Goal: Ask a question: Seek information or help from site administrators or community

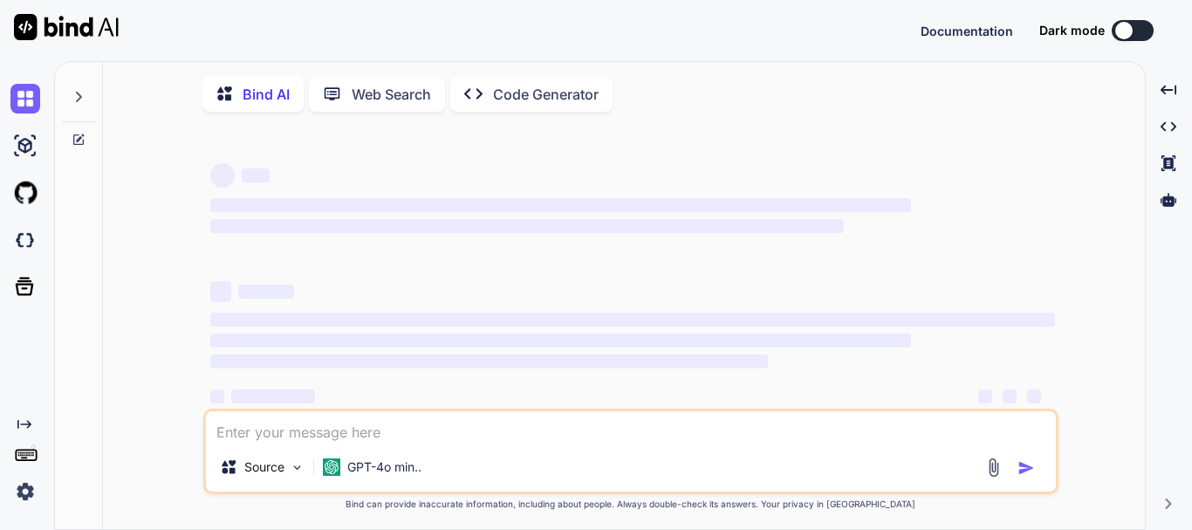
click at [301, 434] on textarea at bounding box center [631, 426] width 850 height 31
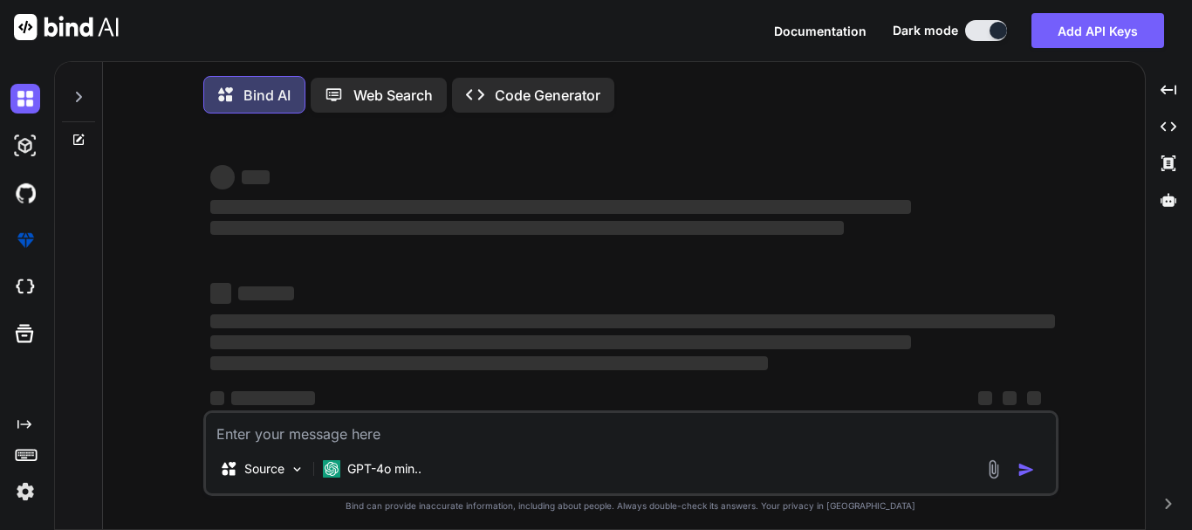
type textarea "x"
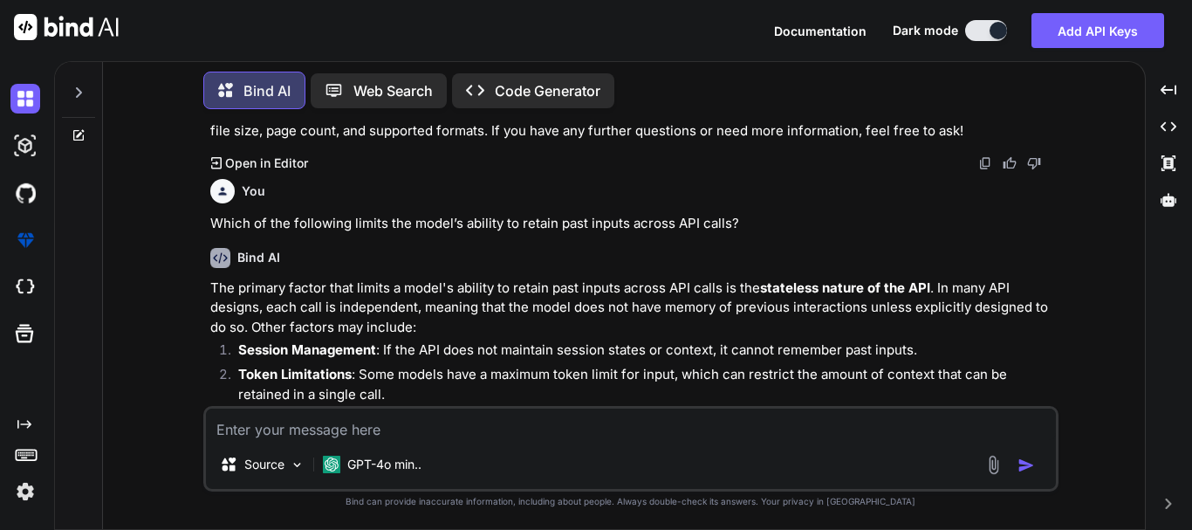
scroll to position [1268, 0]
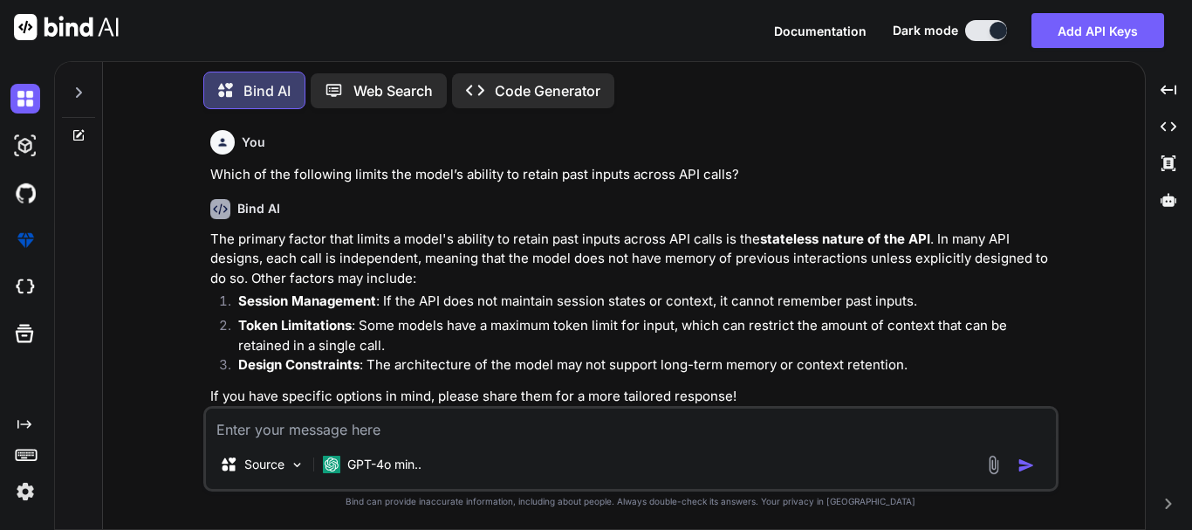
click at [321, 427] on textarea at bounding box center [631, 423] width 850 height 31
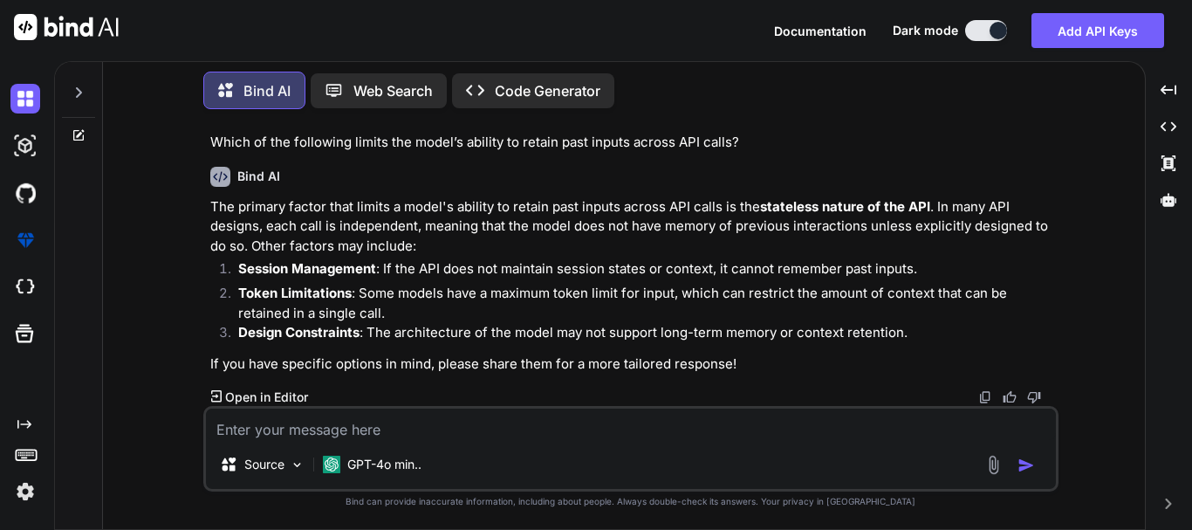
click at [353, 428] on textarea at bounding box center [631, 423] width 850 height 31
type textarea "i"
type textarea "x"
type textarea "i"
type textarea "x"
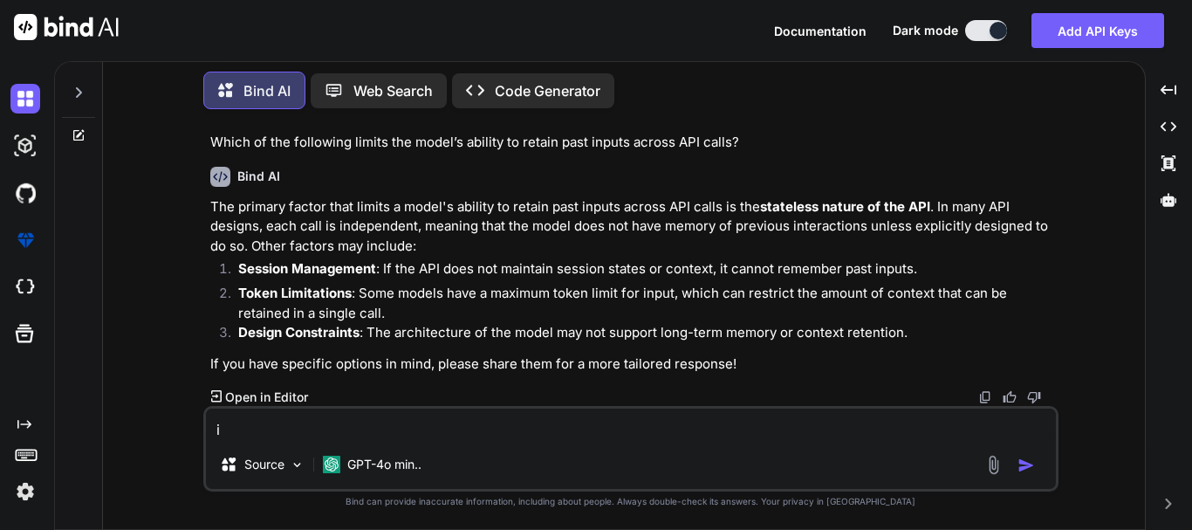
type textarea "i a"
type textarea "x"
type textarea "i ah"
type textarea "x"
type textarea "i ahv"
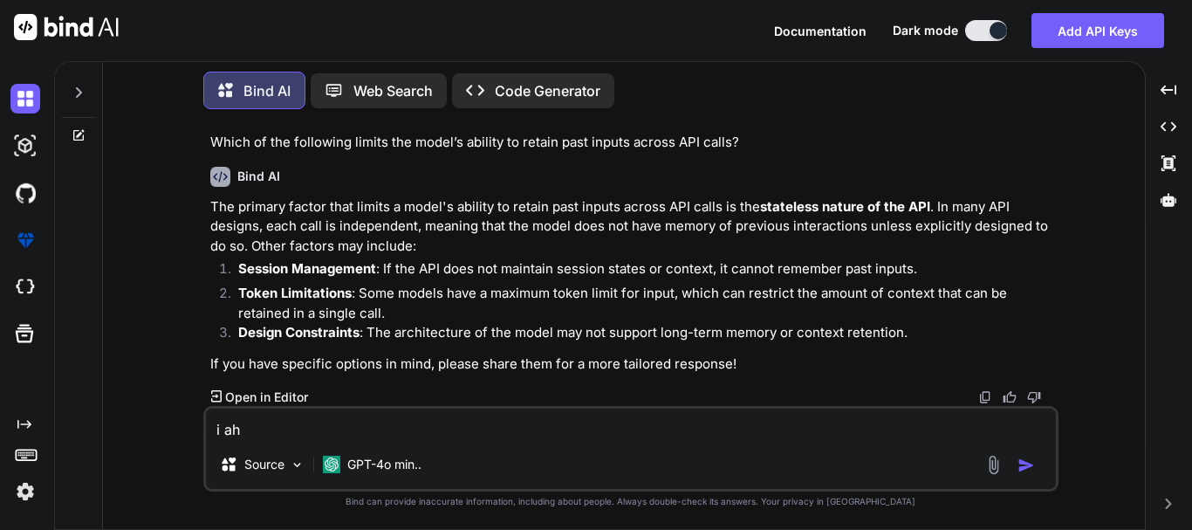
type textarea "x"
type textarea "i ahve"
type textarea "x"
type textarea "i ahve"
type textarea "x"
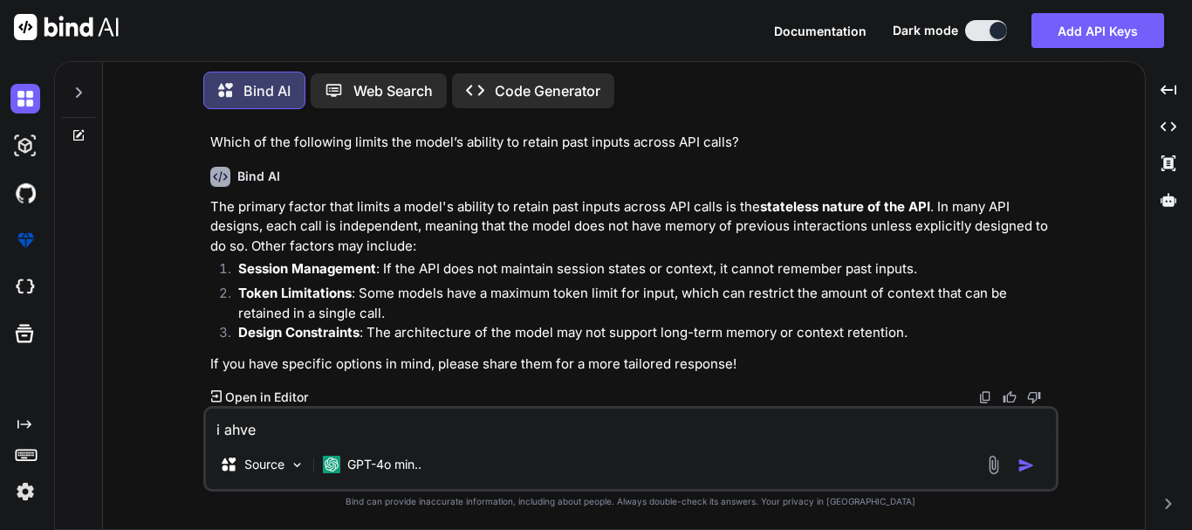
type textarea "x"
type textarea "i"
type textarea "x"
type textarea "i"
type textarea "x"
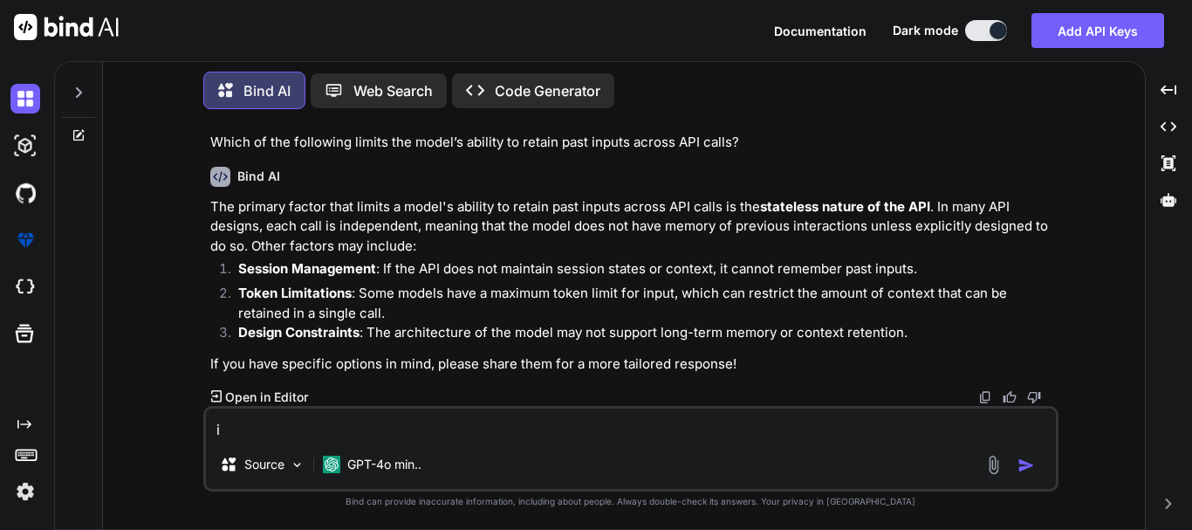
type textarea "i j"
type textarea "x"
type textarea "i jh"
type textarea "x"
type textarea "i [PERSON_NAME]"
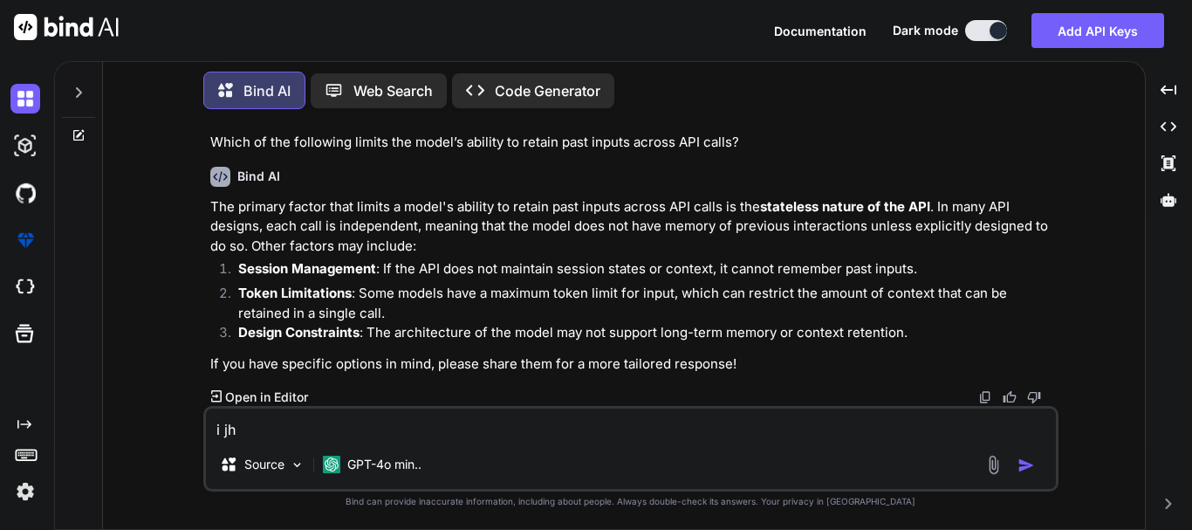
type textarea "x"
type textarea "i jhav"
type textarea "x"
type textarea "i jhave"
type textarea "x"
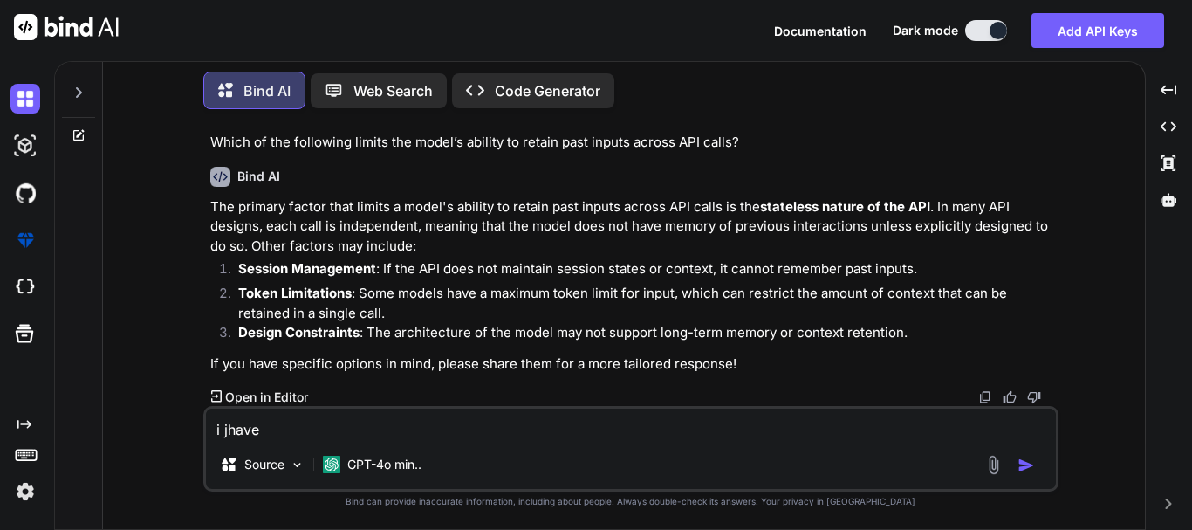
type textarea "i jhav"
type textarea "x"
type textarea "i [PERSON_NAME]"
type textarea "x"
type textarea "i jh"
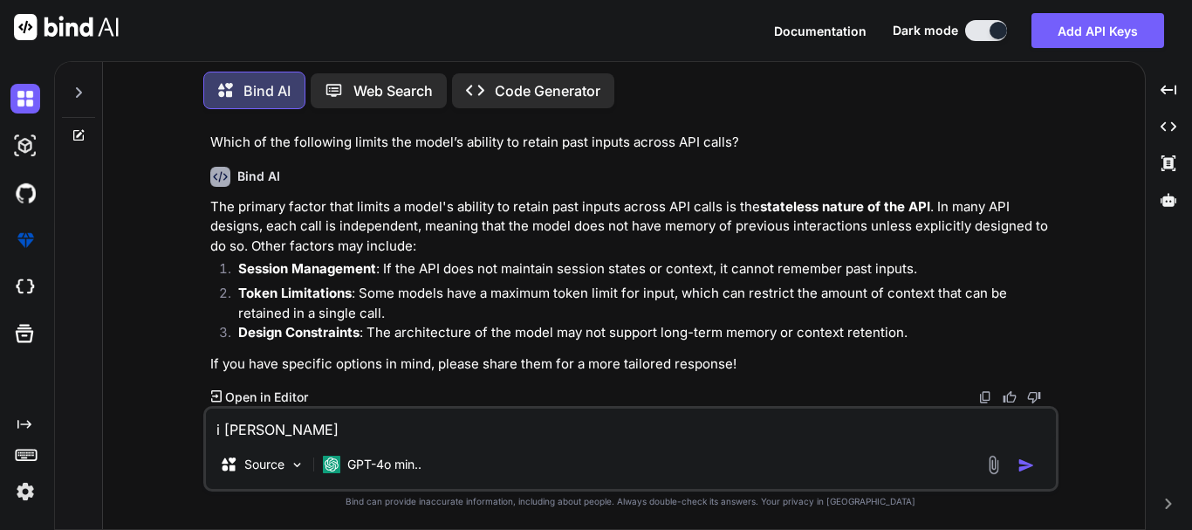
type textarea "x"
type textarea "i j"
type textarea "x"
type textarea "i"
type textarea "x"
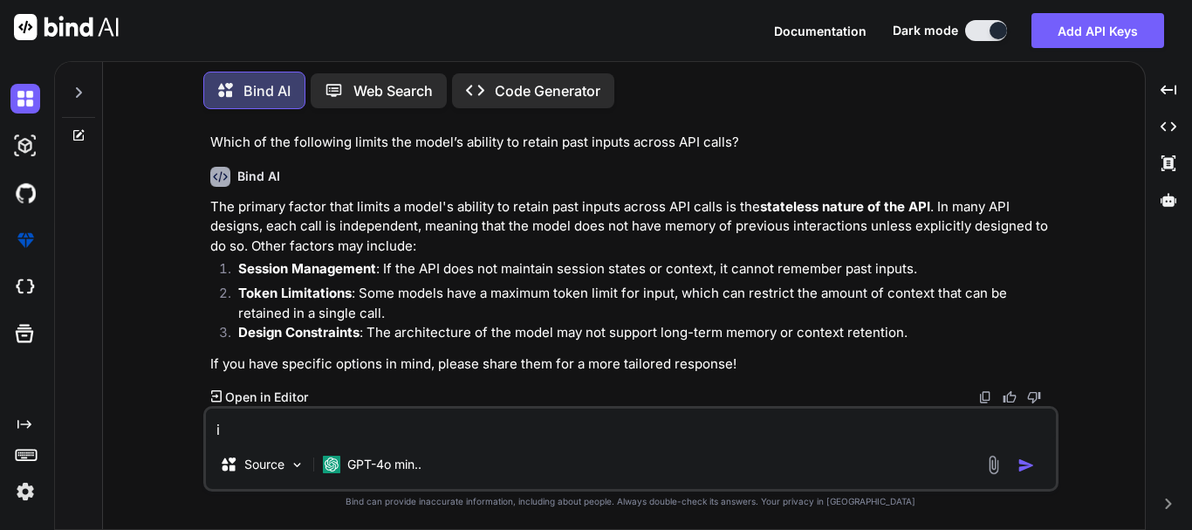
type textarea "i h"
type textarea "x"
type textarea "i ha"
type textarea "x"
type textarea "i hav"
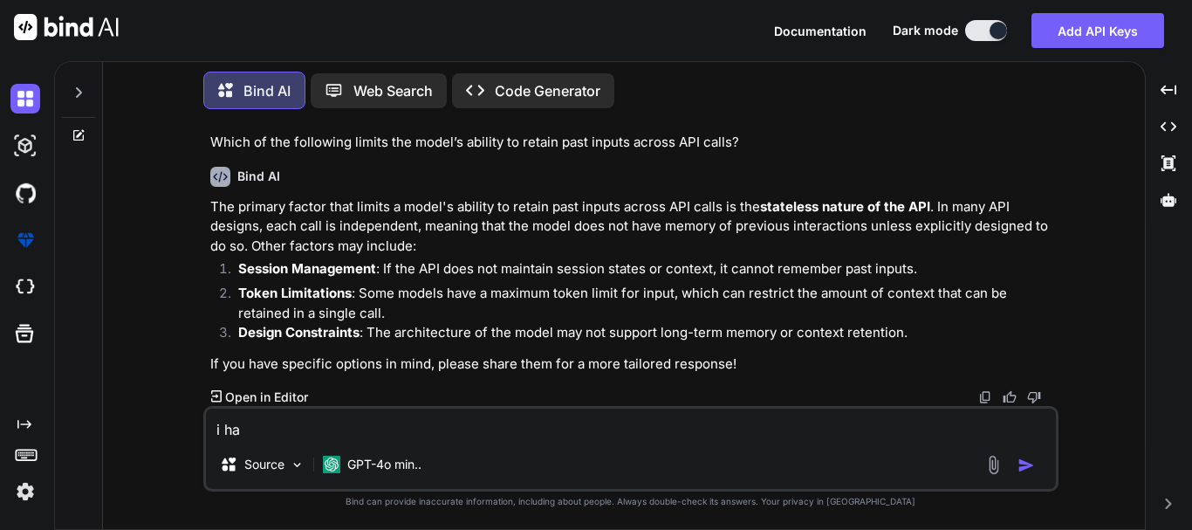
type textarea "x"
type textarea "i have"
type textarea "x"
type textarea "i have"
type textarea "x"
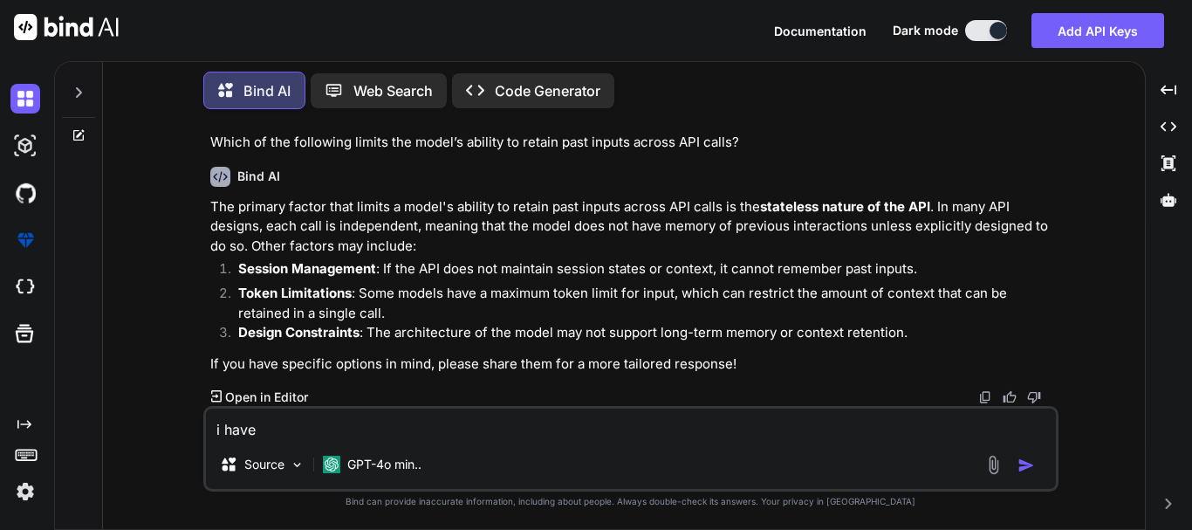
type textarea "i have c"
type textarea "x"
type textarea "i have cr"
type textarea "x"
type textarea "i have cre"
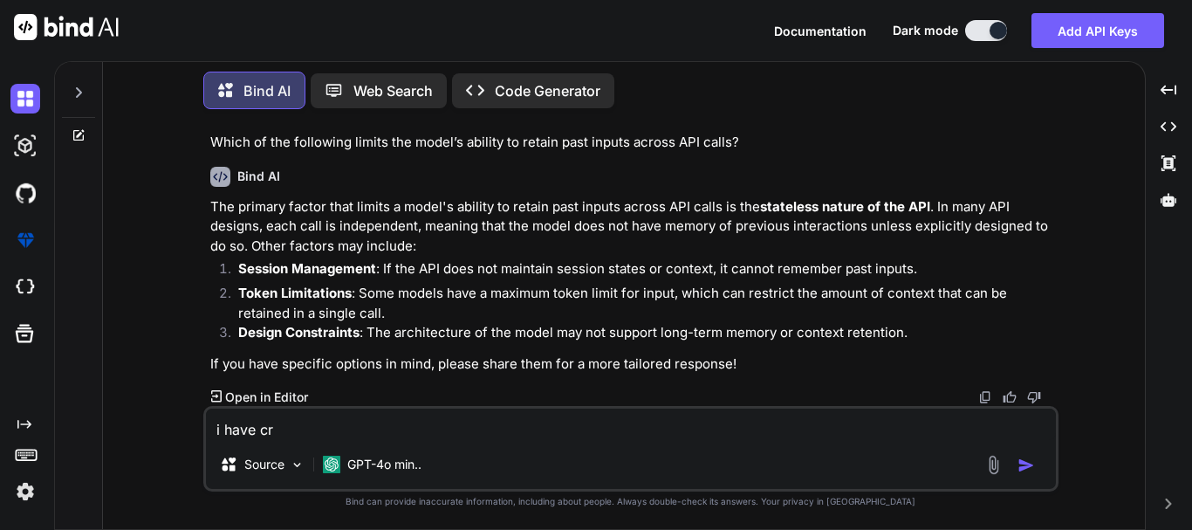
type textarea "x"
type textarea "i have crea"
type textarea "x"
type textarea "i have creat"
type textarea "x"
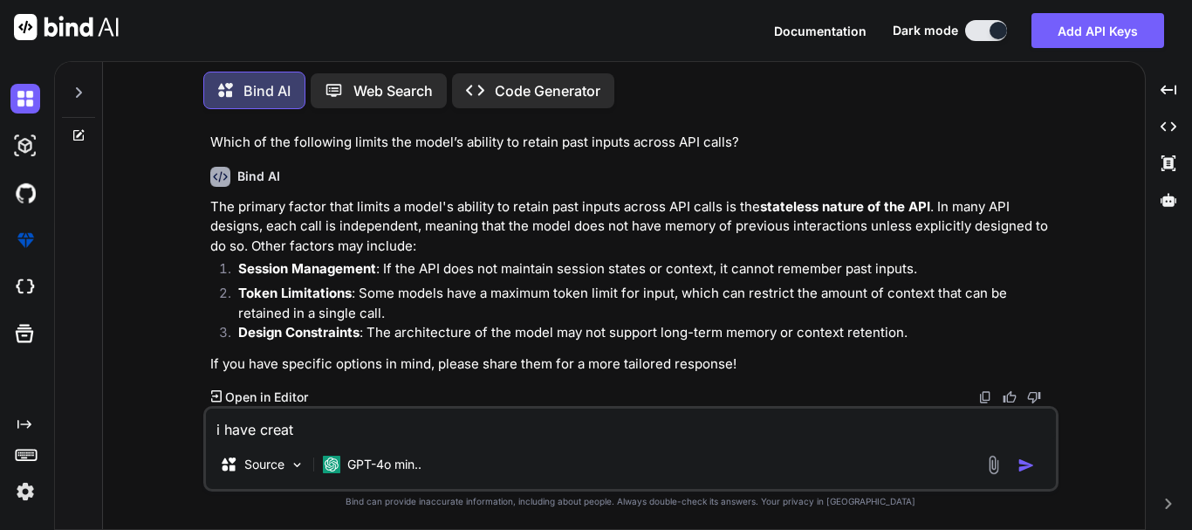
type textarea "i have create"
type textarea "x"
type textarea "i have created"
type textarea "x"
type textarea "i have created"
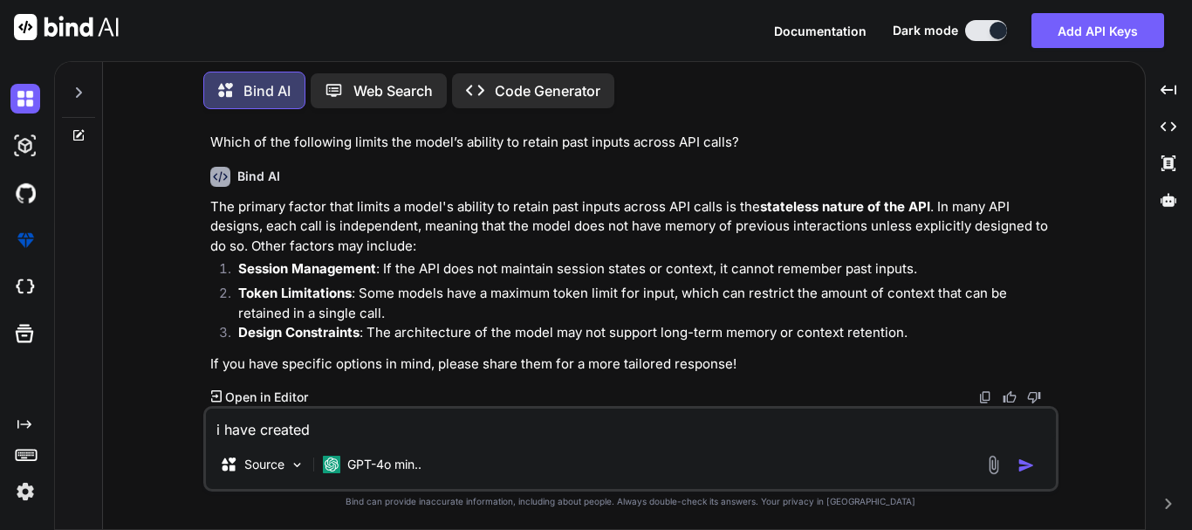
type textarea "x"
type textarea "i have created h"
type textarea "x"
type textarea "i have created ht"
type textarea "x"
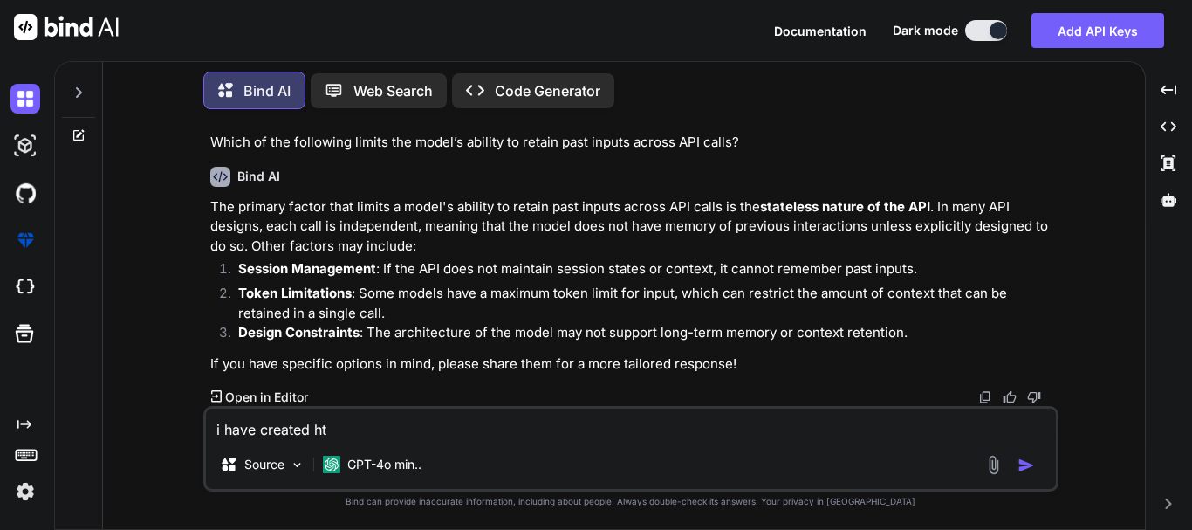
type textarea "i have created hte"
type textarea "x"
type textarea "i have created hted"
type textarea "x"
type textarea "i have created hted"
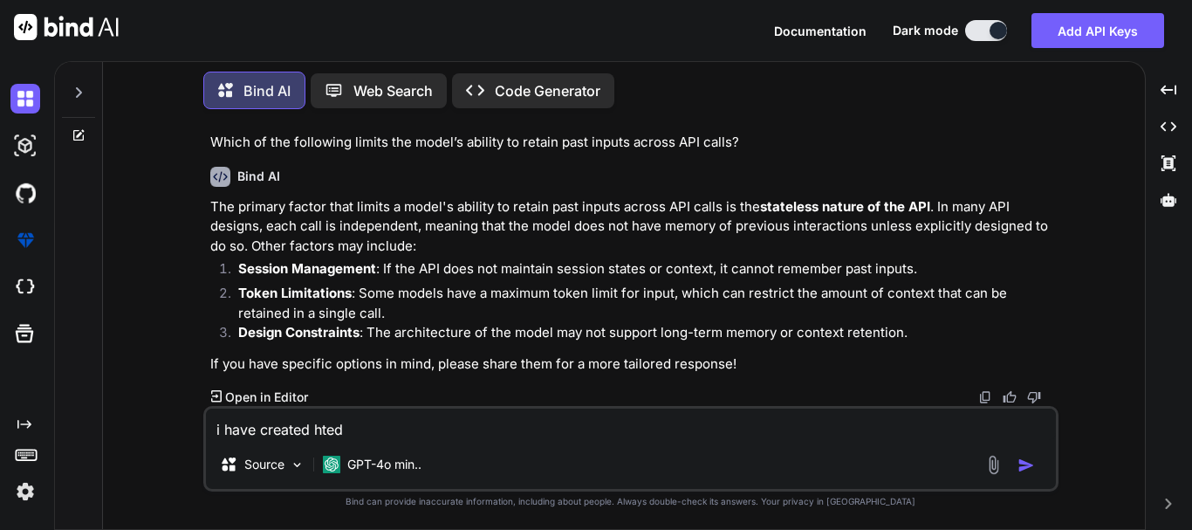
type textarea "x"
type textarea "i have created hted"
type textarea "x"
type textarea "i have created hte"
type textarea "x"
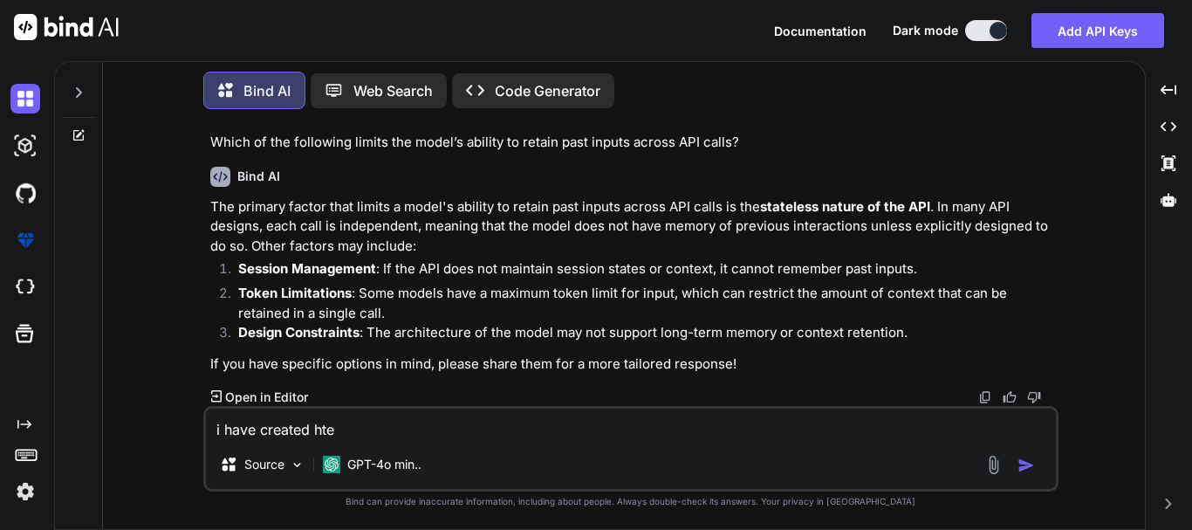
type textarea "i have created ht"
type textarea "x"
type textarea "i have created h"
type textarea "x"
type textarea "i have created"
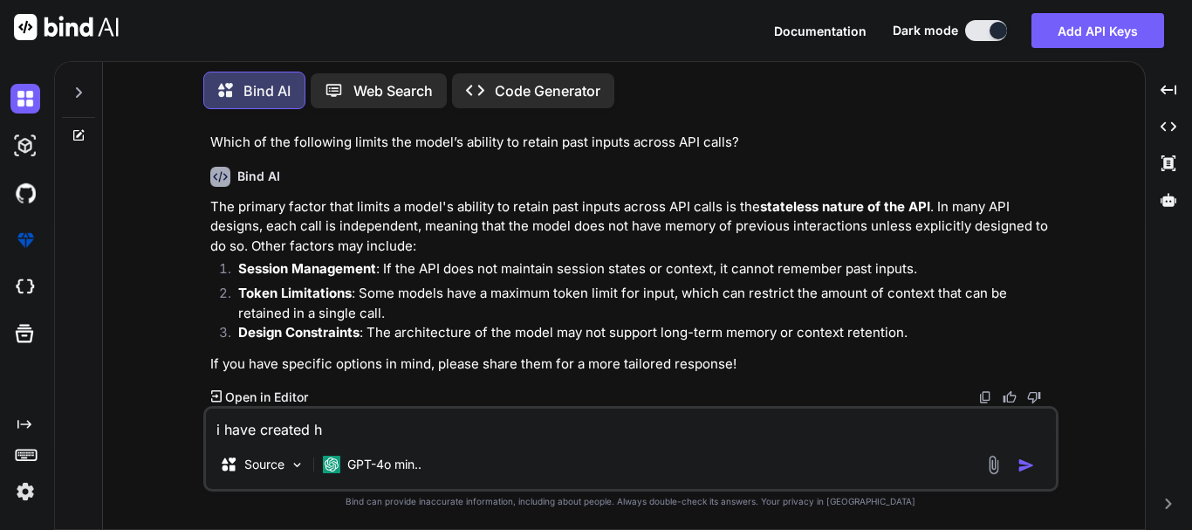
type textarea "x"
type textarea "i have created t"
type textarea "x"
type textarea "i have created th"
type textarea "x"
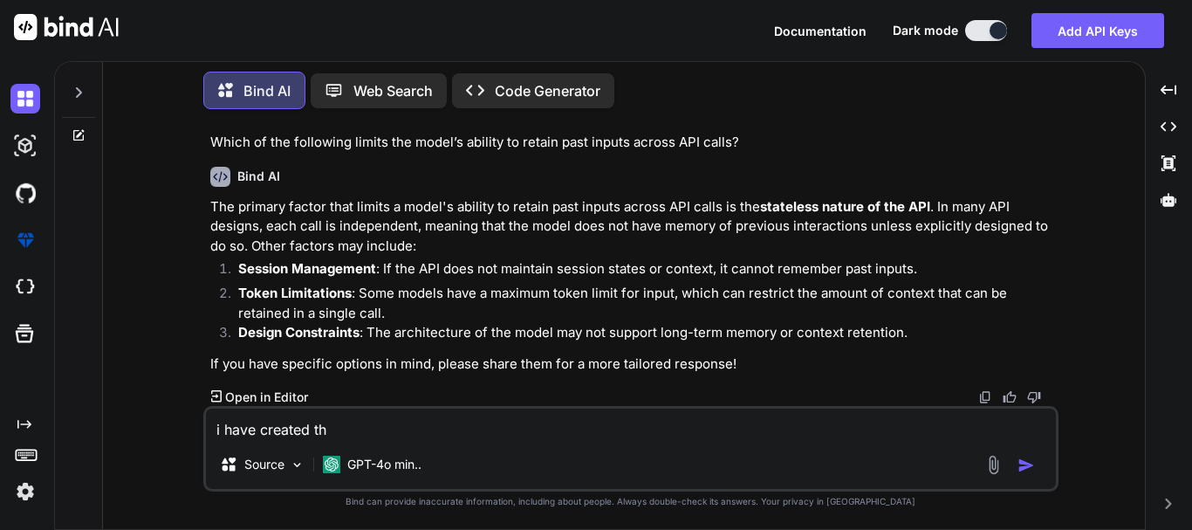
type textarea "i have created the"
type textarea "x"
type textarea "i have created the"
type textarea "x"
type textarea "i have created the b"
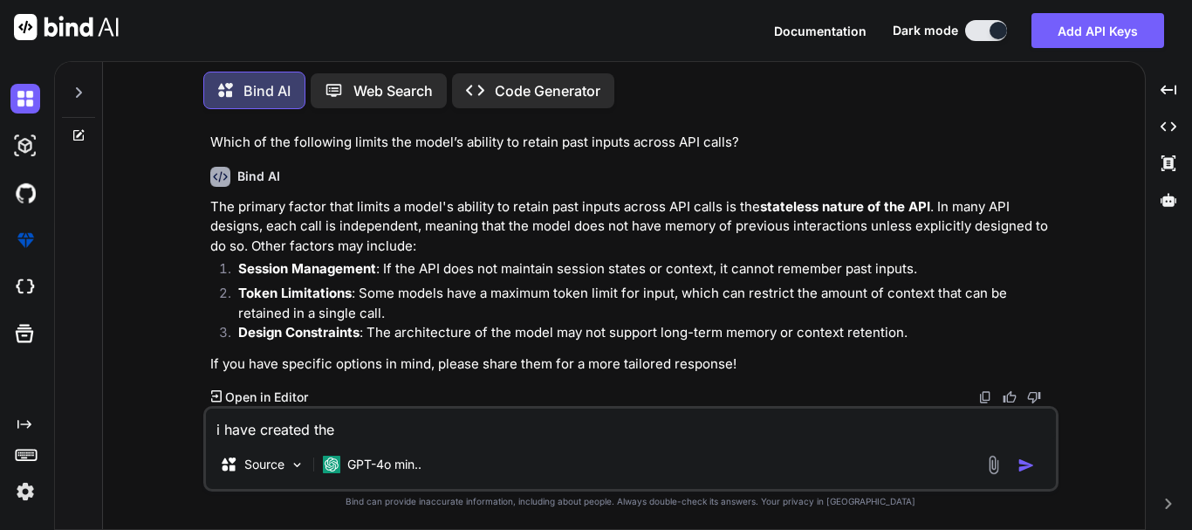
type textarea "x"
type textarea "i have created the br"
type textarea "x"
type textarea "i have created the bra"
type textarea "x"
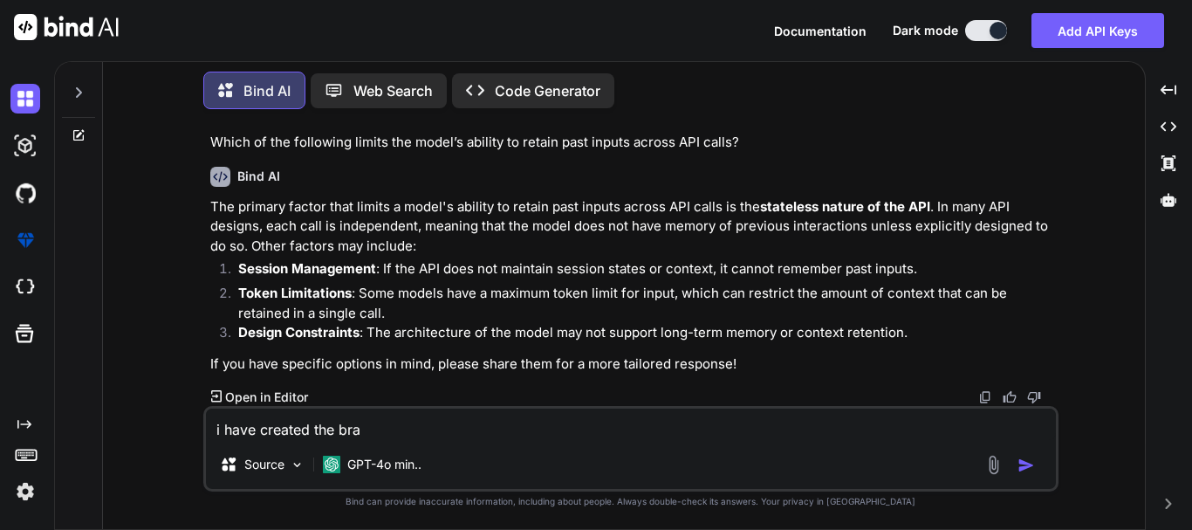
type textarea "i have created the brac"
type textarea "x"
type textarea "i have created the [PERSON_NAME]"
type textarea "x"
type textarea "i have created the [PERSON_NAME]"
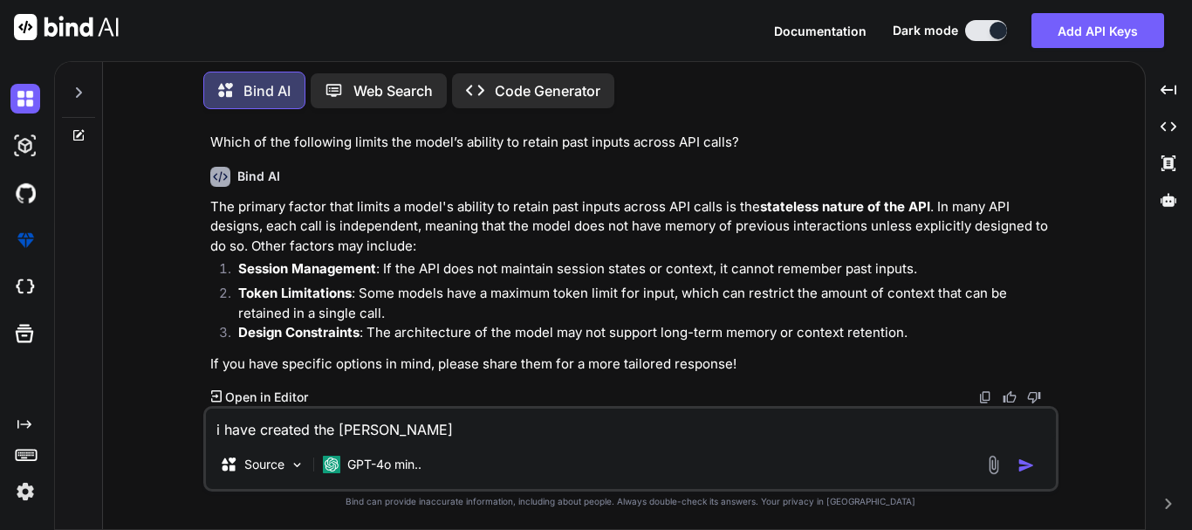
type textarea "x"
type textarea "i have created the [PERSON_NAME] a"
type textarea "x"
type textarea "i have created the [PERSON_NAME] an"
type textarea "x"
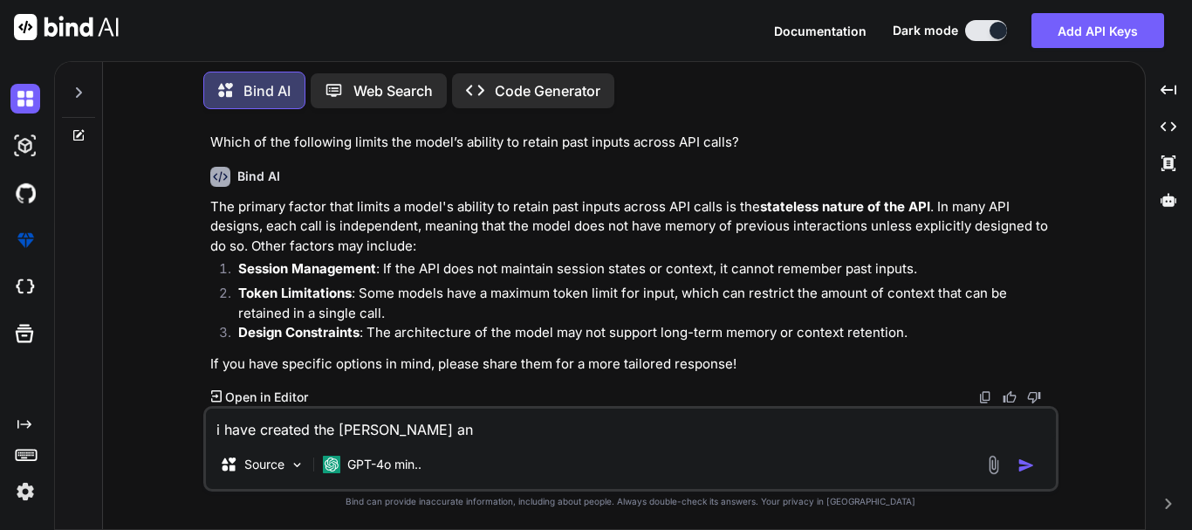
type textarea "i have created the [PERSON_NAME] and"
type textarea "x"
type textarea "i have created the [PERSON_NAME] and"
type textarea "x"
type textarea "i have created the [PERSON_NAME] and"
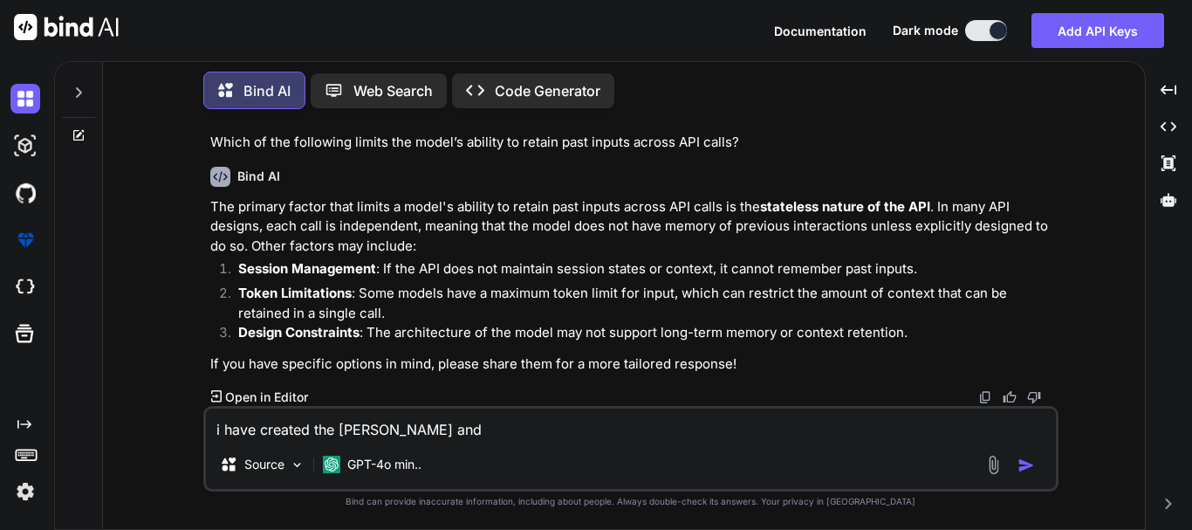
type textarea "x"
type textarea "i have created the [PERSON_NAME] an"
type textarea "x"
type textarea "i have created the [PERSON_NAME] a"
type textarea "x"
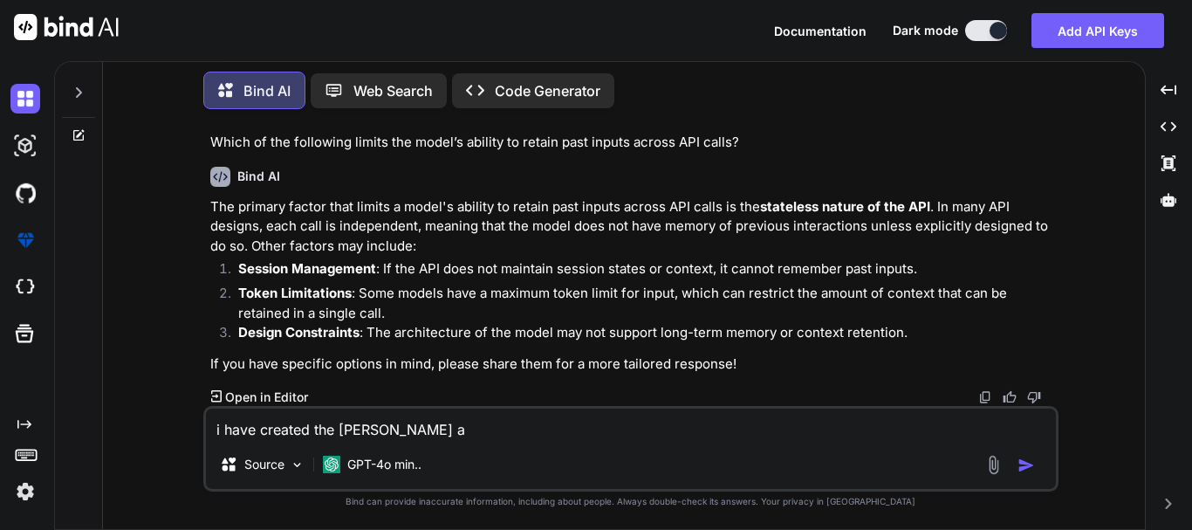
type textarea "i have created the [PERSON_NAME]"
type textarea "x"
type textarea "i have created the [PERSON_NAME]"
type textarea "x"
type textarea "i have created the brac"
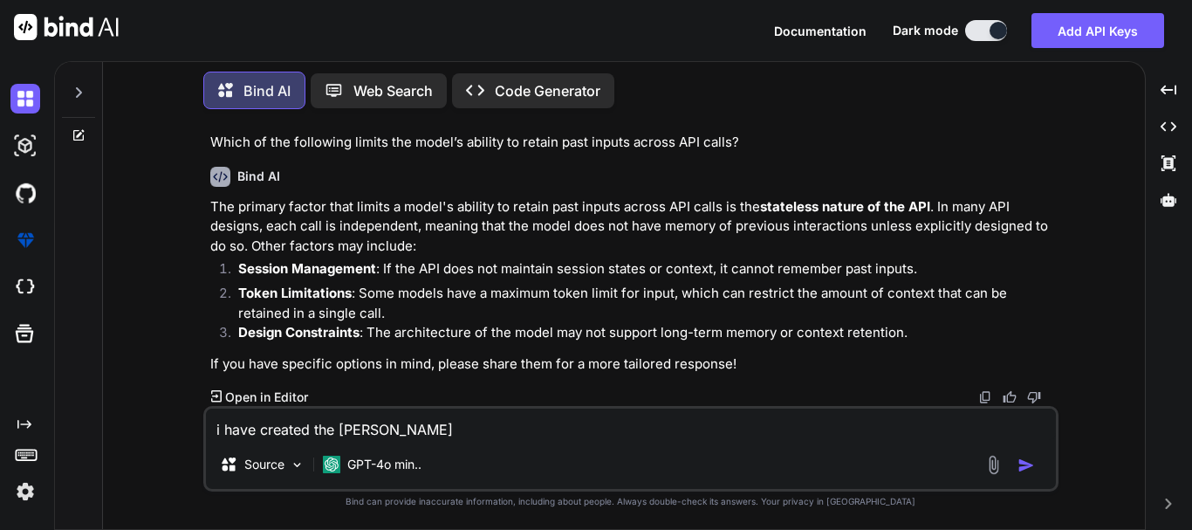
type textarea "x"
type textarea "i have created the bra"
type textarea "x"
type textarea "i have created the bran"
type textarea "x"
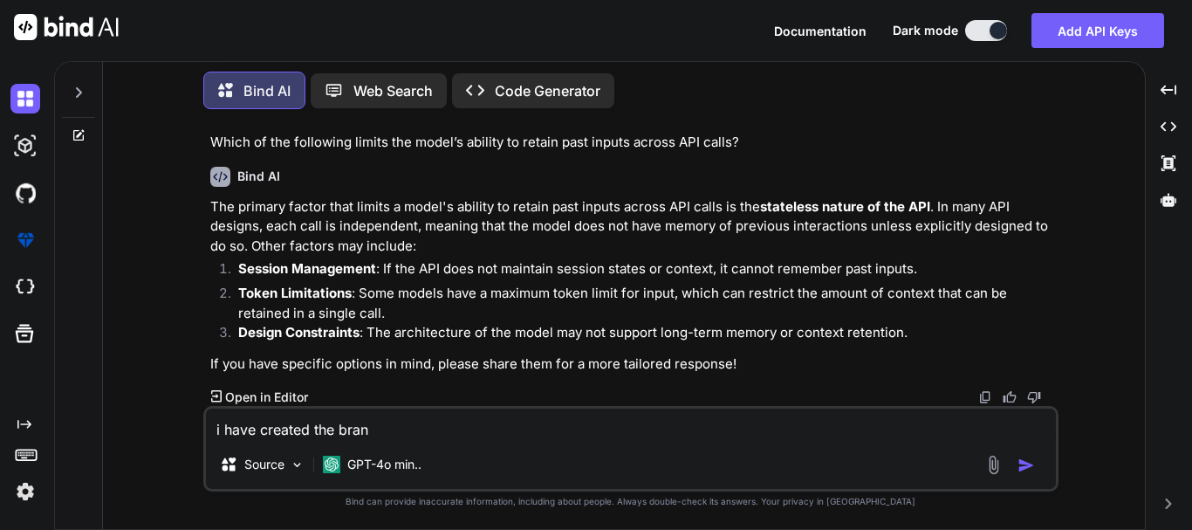
type textarea "i have created the branc"
type textarea "x"
type textarea "i have created the branch"
type textarea "x"
type textarea "i have created the branch"
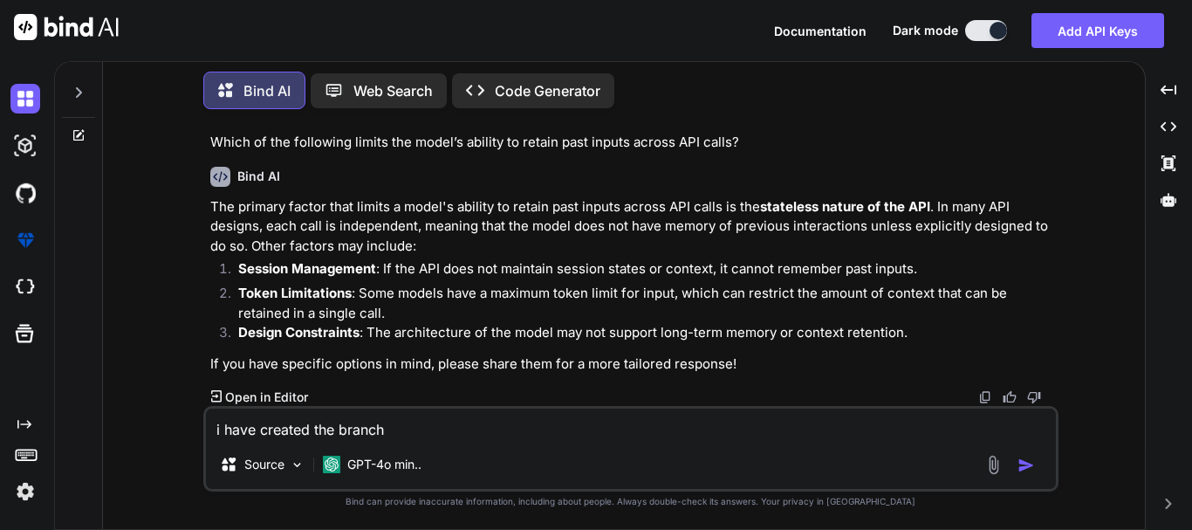
type textarea "x"
type textarea "i have created the branch a"
type textarea "x"
type textarea "i have created the branch an"
type textarea "x"
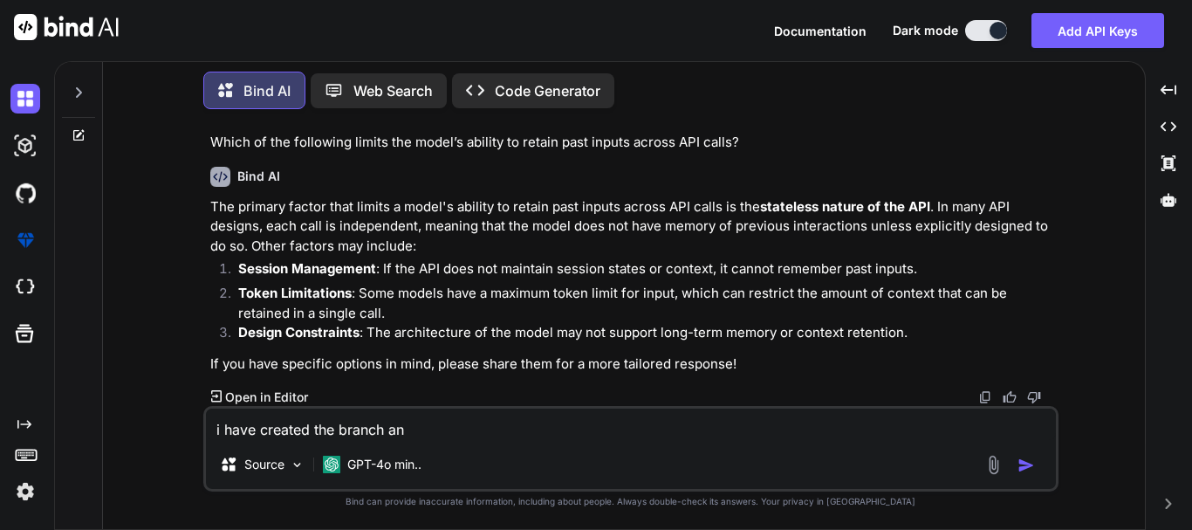
type textarea "i have created the branch and"
type textarea "x"
type textarea "i have created the branch and"
type textarea "x"
type textarea "i have created the branch and p"
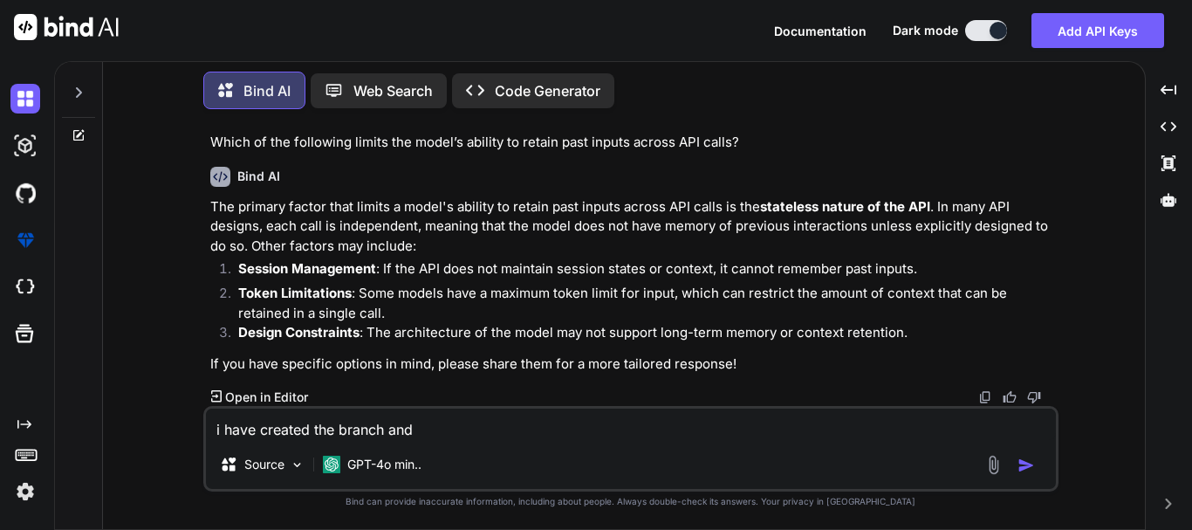
type textarea "x"
type textarea "i have created the branch and pu"
type textarea "x"
type textarea "i have created the branch and pus"
type textarea "x"
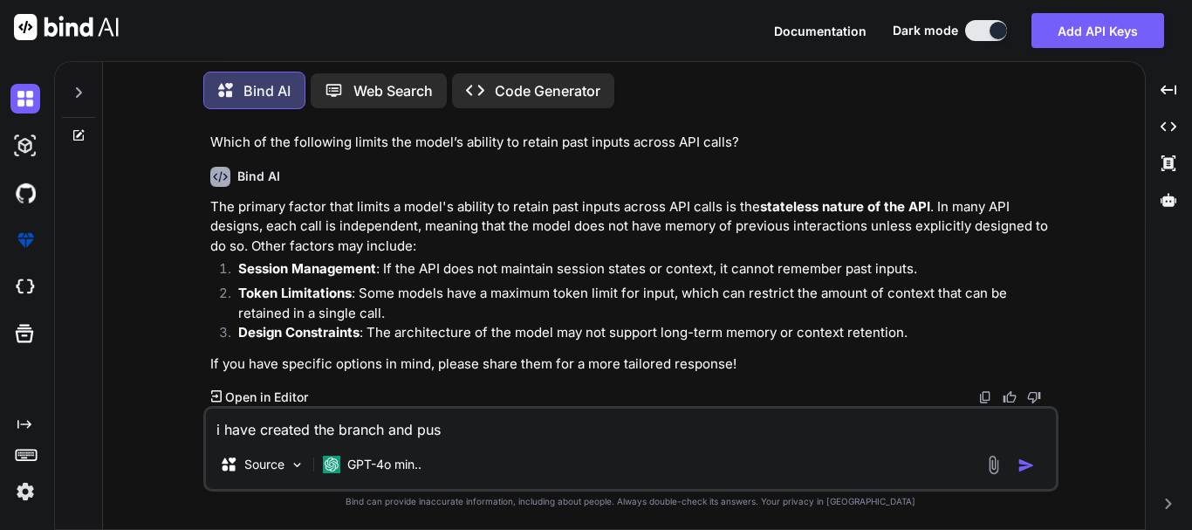
type textarea "i have created the branch and push"
type textarea "x"
type textarea "i have created the branch and pushe"
type textarea "x"
type textarea "i have created the branch and pushed"
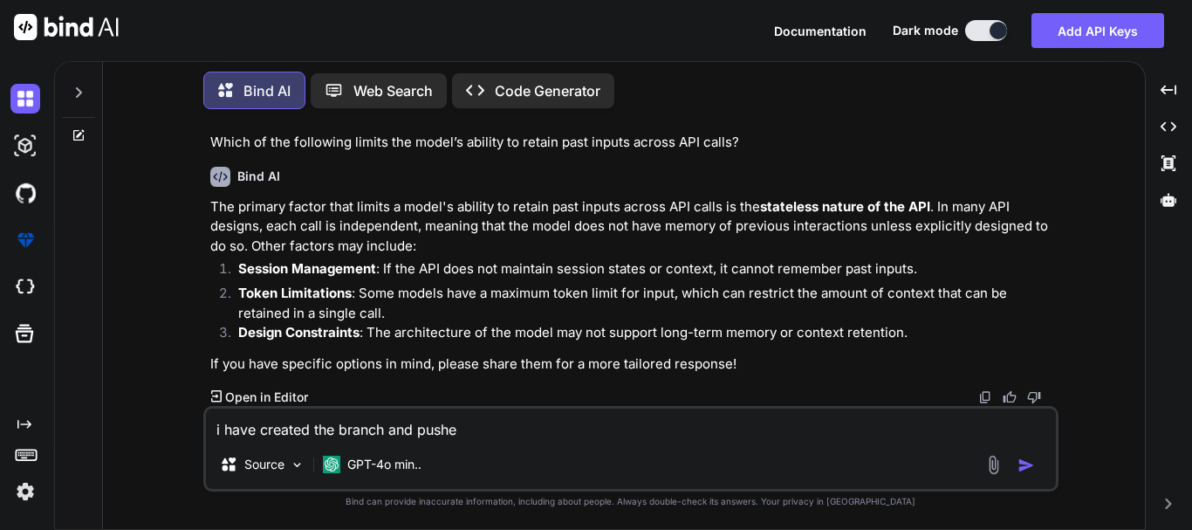
type textarea "x"
type textarea "i have created the branch and pushed"
type textarea "x"
type textarea "i have created the branch and pushed t"
type textarea "x"
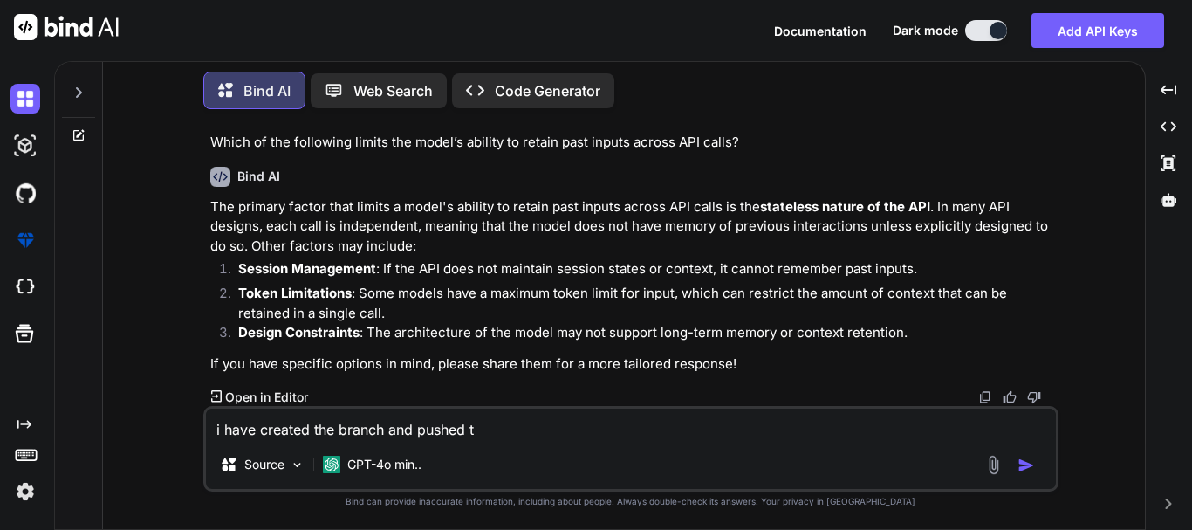
type textarea "i have created the branch and pushed th"
type textarea "x"
type textarea "i have created the branch and pushed the"
type textarea "x"
type textarea "i have created the branch and pushed the"
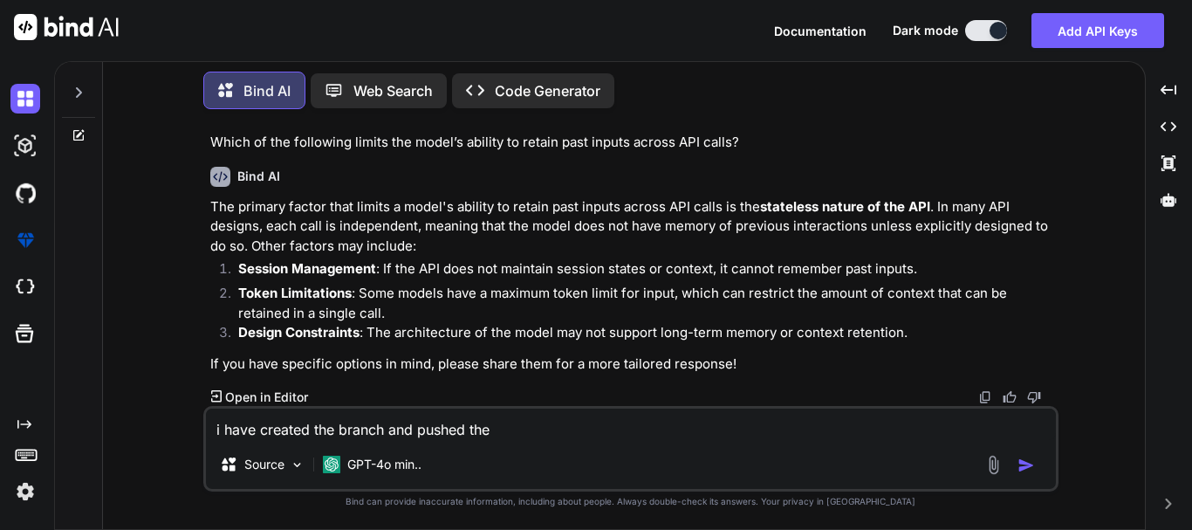
type textarea "x"
type textarea "i have created the branch and pushed the c"
type textarea "x"
type textarea "i have created the branch and pushed the co"
type textarea "x"
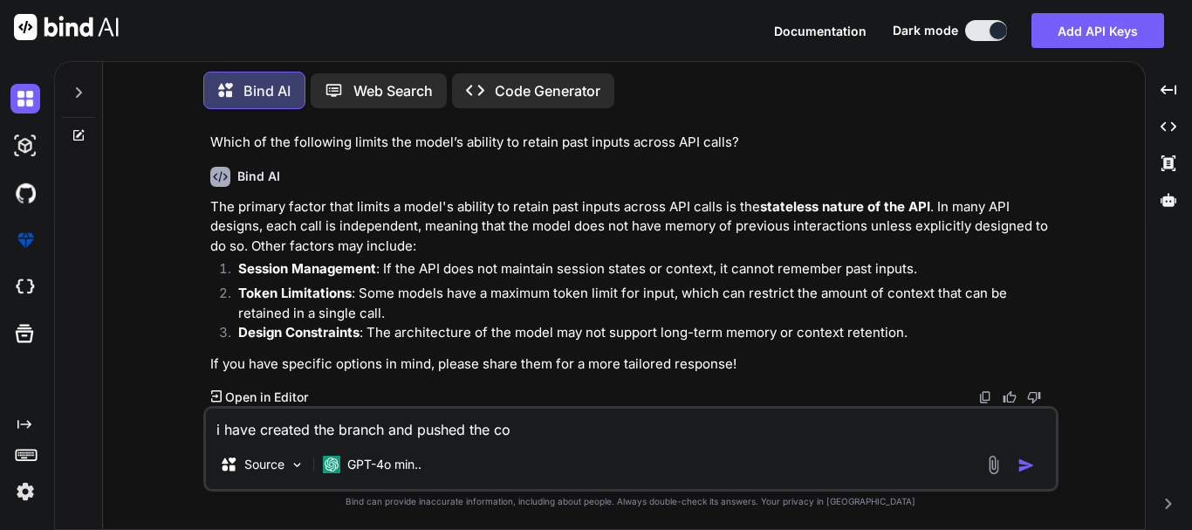
type textarea "i have created the branch and pushed the cod"
type textarea "x"
type textarea "i have created the branch and pushed the code"
type textarea "x"
type textarea "i have created the branch and pushed the code"
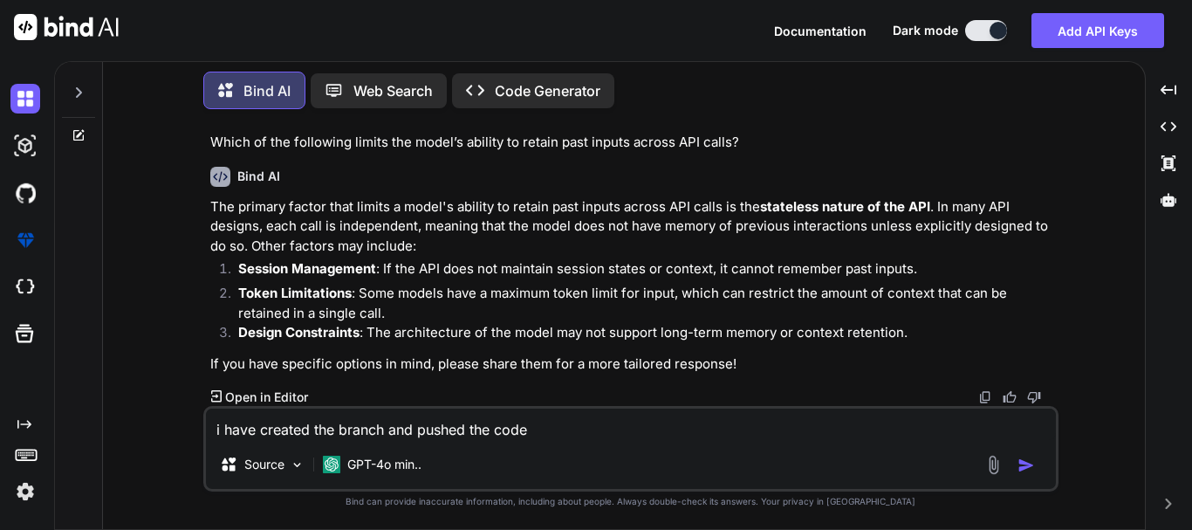
type textarea "x"
type textarea "i have created the branch and pushed the code s"
type textarea "x"
type textarea "i have created the branch and pushed the code su"
type textarea "x"
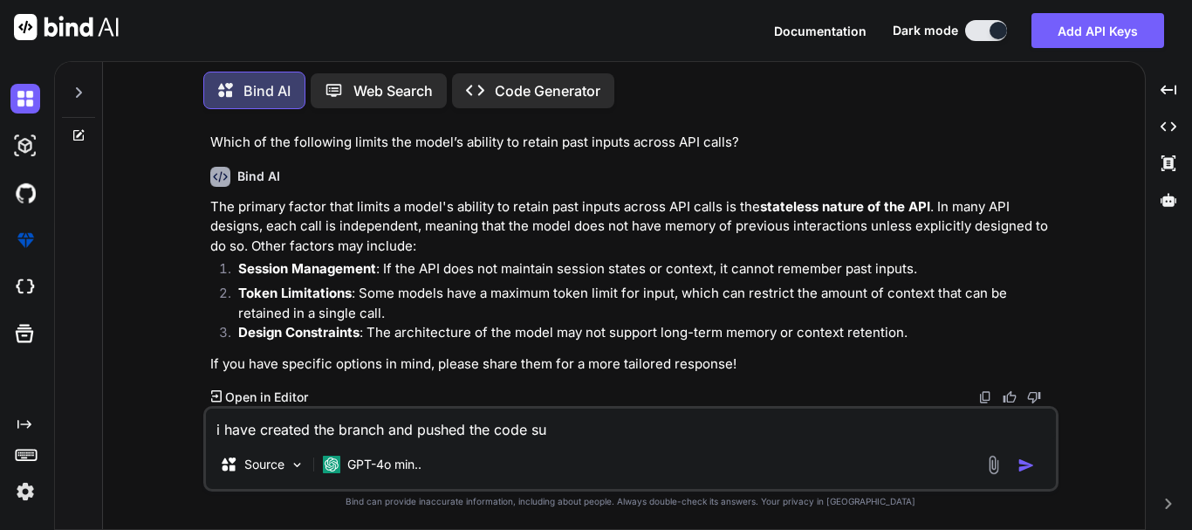
type textarea "i have created the branch and pushed the code suc"
type textarea "x"
type textarea "i have created the branch and pushed the code succ"
type textarea "x"
type textarea "i have created the branch and pushed the code succe"
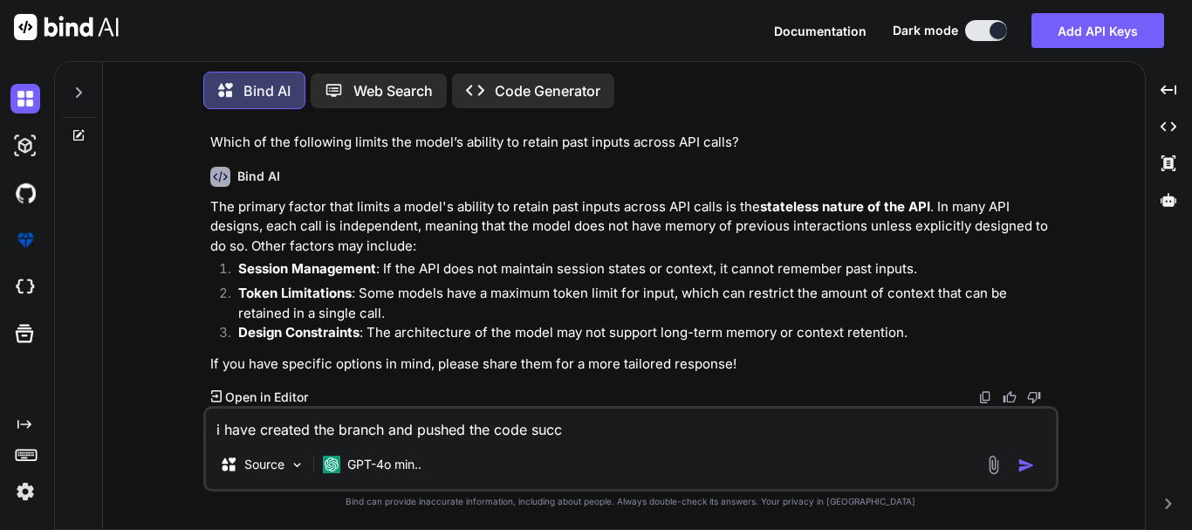
type textarea "x"
type textarea "i have created the branch and pushed the code succes"
type textarea "x"
type textarea "i have created the branch and pushed the code success"
type textarea "x"
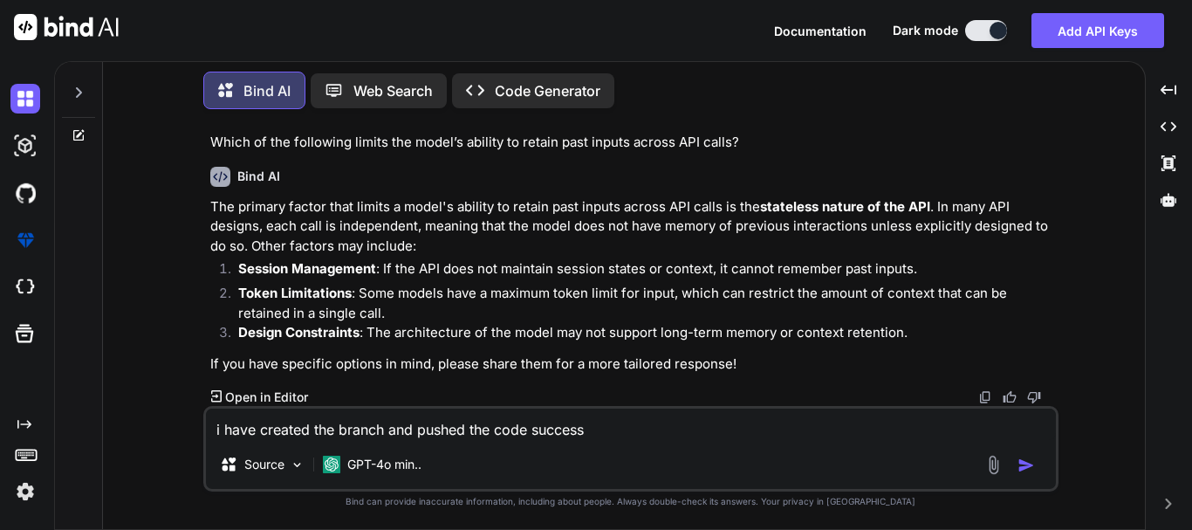
type textarea "i have created the branch and pushed the code successf"
type textarea "x"
type textarea "i have created the branch and pushed the code successfu"
type textarea "x"
type textarea "i have created the branch and pushed the code successful"
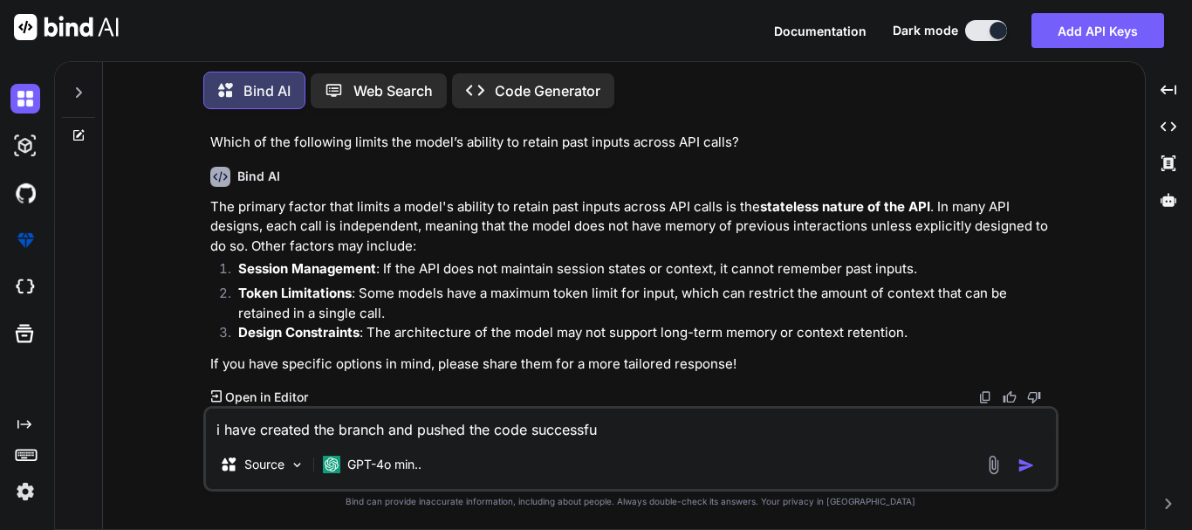
type textarea "x"
type textarea "i have created the branch and pushed the code successfull"
type textarea "x"
type textarea "i have created the branch and pushed the code successfully"
click at [708, 429] on textarea "i have created the branch and pushed the code successfully on the git," at bounding box center [631, 423] width 850 height 31
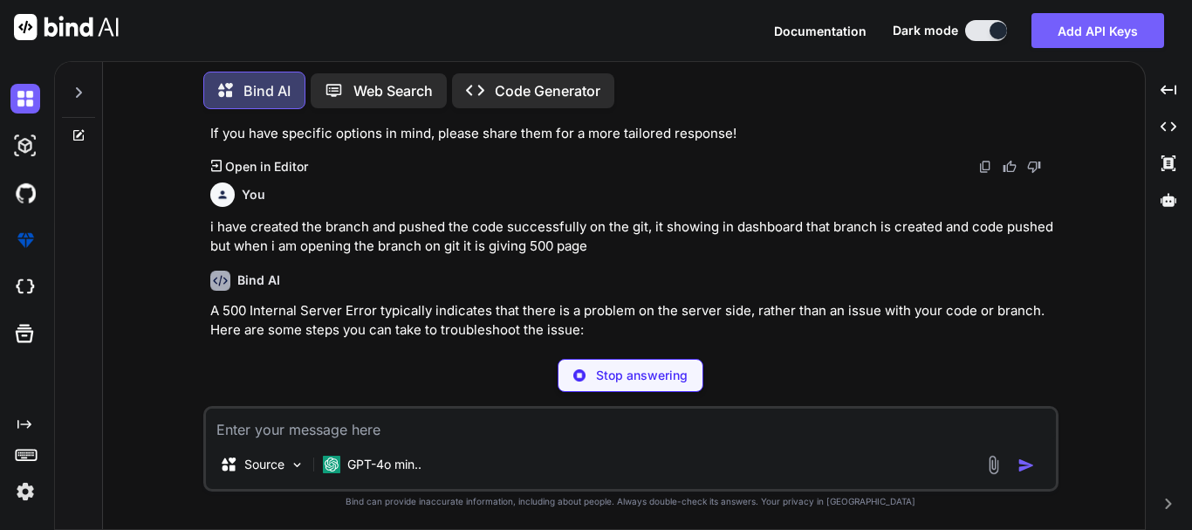
scroll to position [1586, 0]
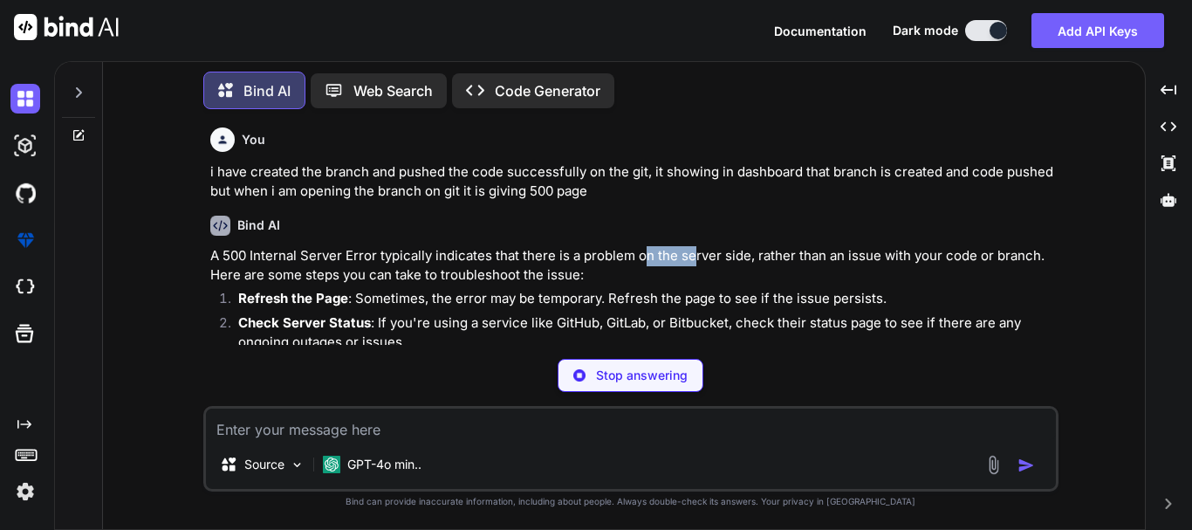
drag, startPoint x: 665, startPoint y: 259, endPoint x: 692, endPoint y: 259, distance: 27.1
click at [692, 259] on p "A 500 Internal Server Error typically indicates that there is a problem on the …" at bounding box center [632, 265] width 845 height 39
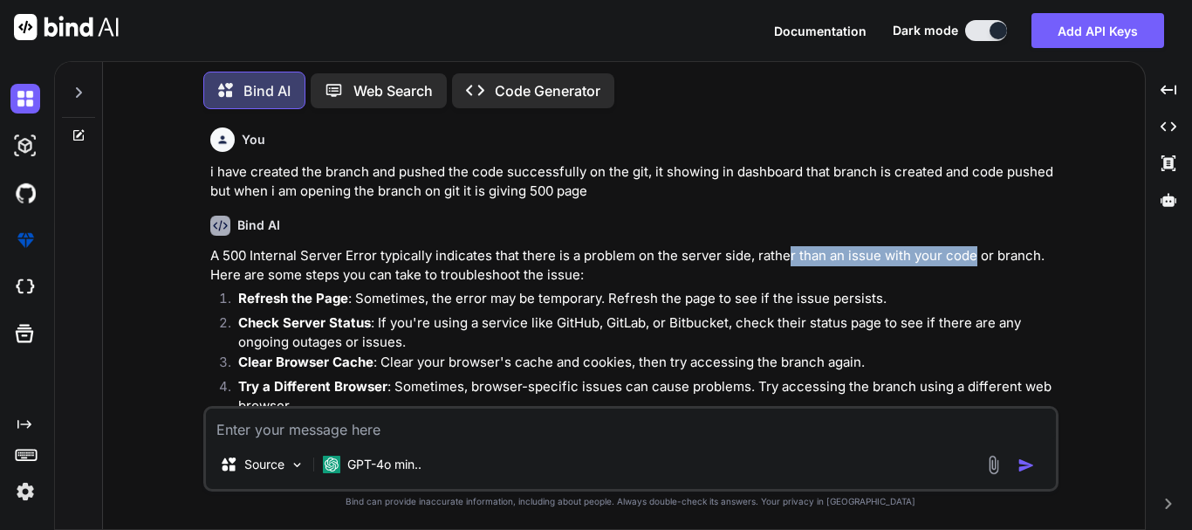
drag, startPoint x: 787, startPoint y: 254, endPoint x: 975, endPoint y: 255, distance: 187.6
click at [975, 255] on p "A 500 Internal Server Error typically indicates that there is a problem on the …" at bounding box center [632, 265] width 845 height 39
click at [908, 289] on p "Refresh the Page : Sometimes, the error may be temporary. Refresh the page to s…" at bounding box center [646, 299] width 817 height 20
drag, startPoint x: 807, startPoint y: 257, endPoint x: 898, endPoint y: 257, distance: 90.8
click at [898, 257] on p "A 500 Internal Server Error typically indicates that there is a problem on the …" at bounding box center [632, 265] width 845 height 39
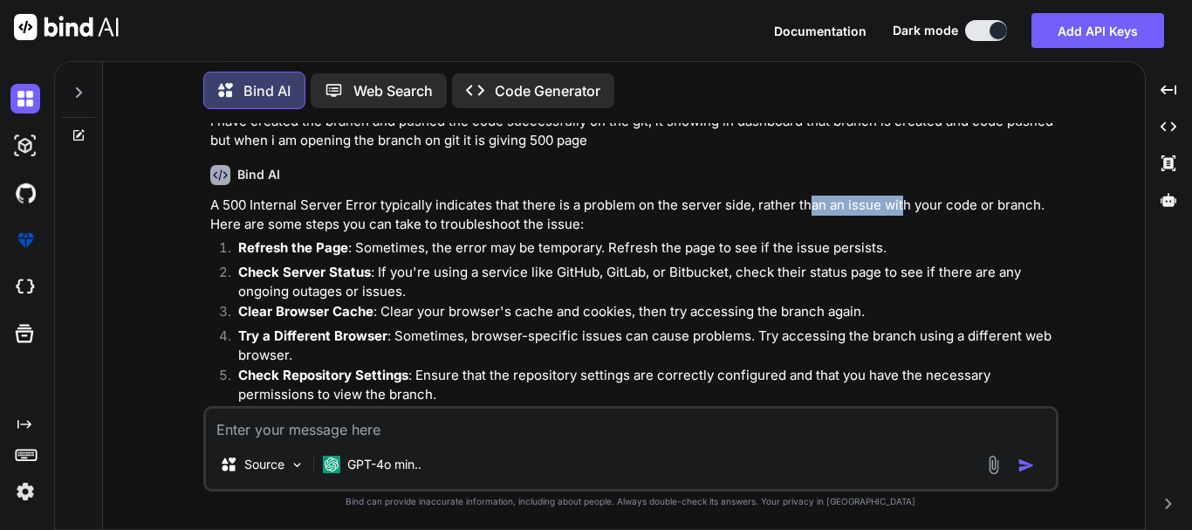
scroll to position [1673, 0]
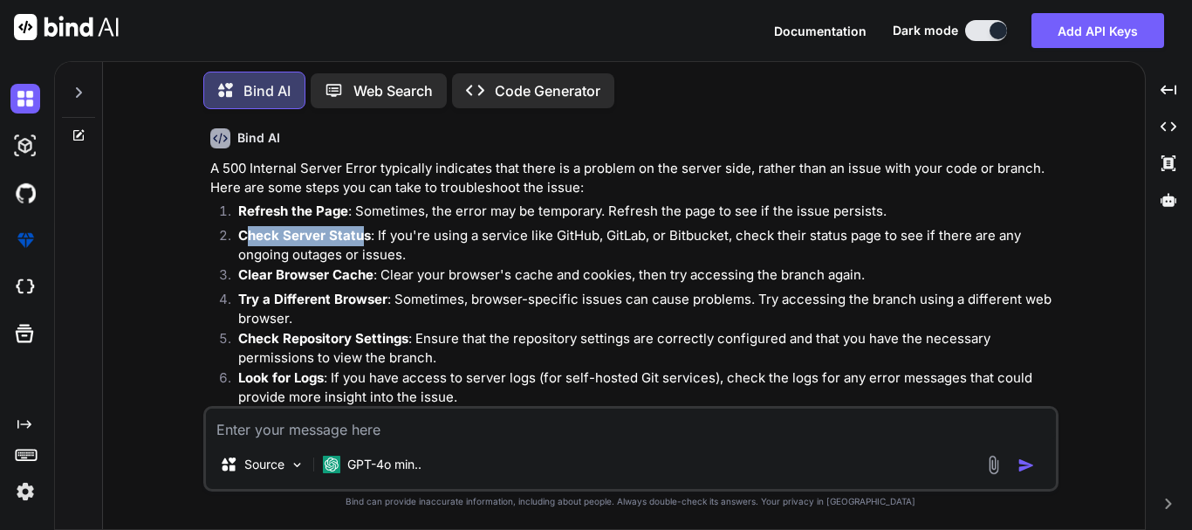
drag, startPoint x: 244, startPoint y: 238, endPoint x: 358, endPoint y: 233, distance: 113.6
click at [358, 233] on strong "Check Server Status" at bounding box center [304, 235] width 133 height 17
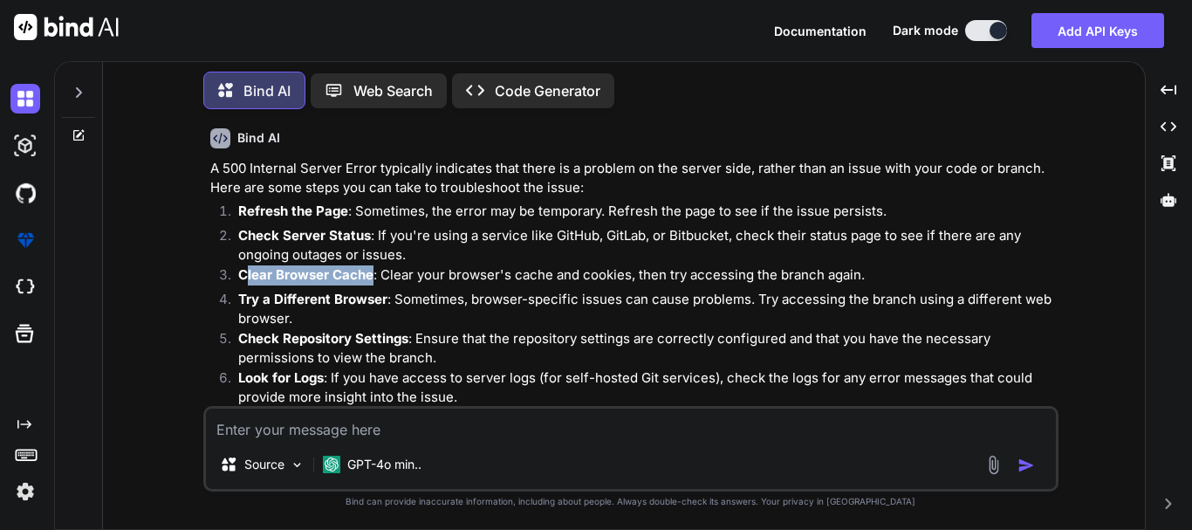
drag, startPoint x: 249, startPoint y: 275, endPoint x: 372, endPoint y: 265, distance: 123.4
click at [372, 266] on strong "Clear Browser Cache" at bounding box center [305, 274] width 135 height 17
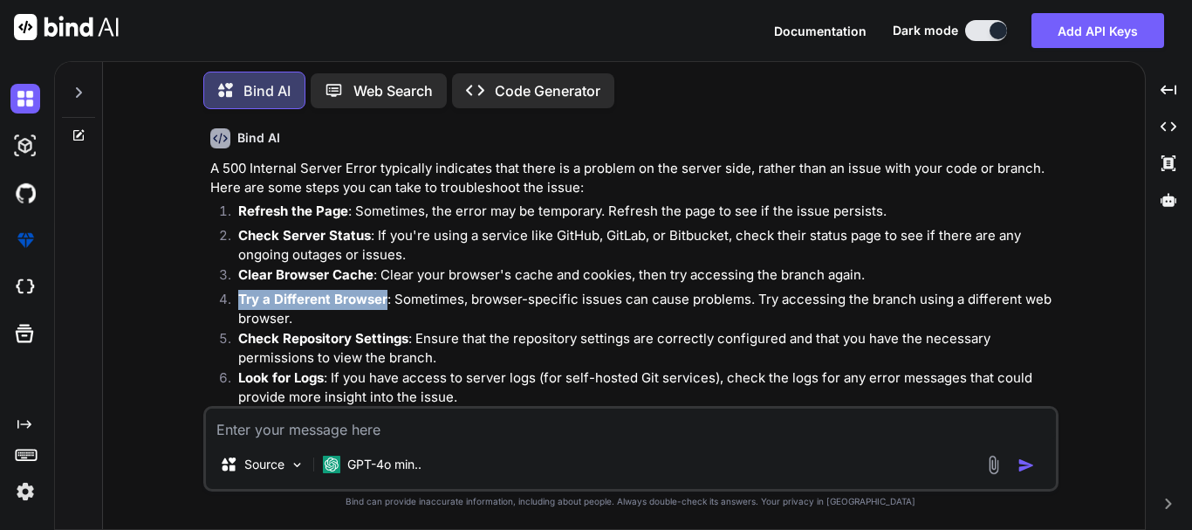
drag, startPoint x: 234, startPoint y: 294, endPoint x: 387, endPoint y: 291, distance: 153.6
click at [387, 291] on li "Try a Different Browser : Sometimes, browser-specific issues can cause problems…" at bounding box center [639, 309] width 831 height 39
click at [348, 305] on strong "Try a Different Browser" at bounding box center [312, 299] width 149 height 17
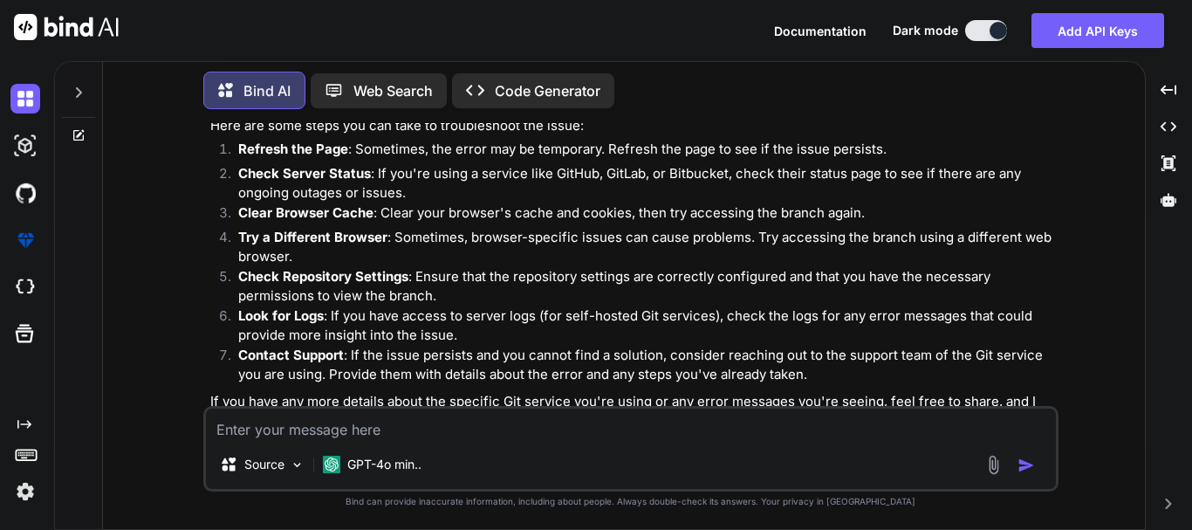
scroll to position [1760, 0]
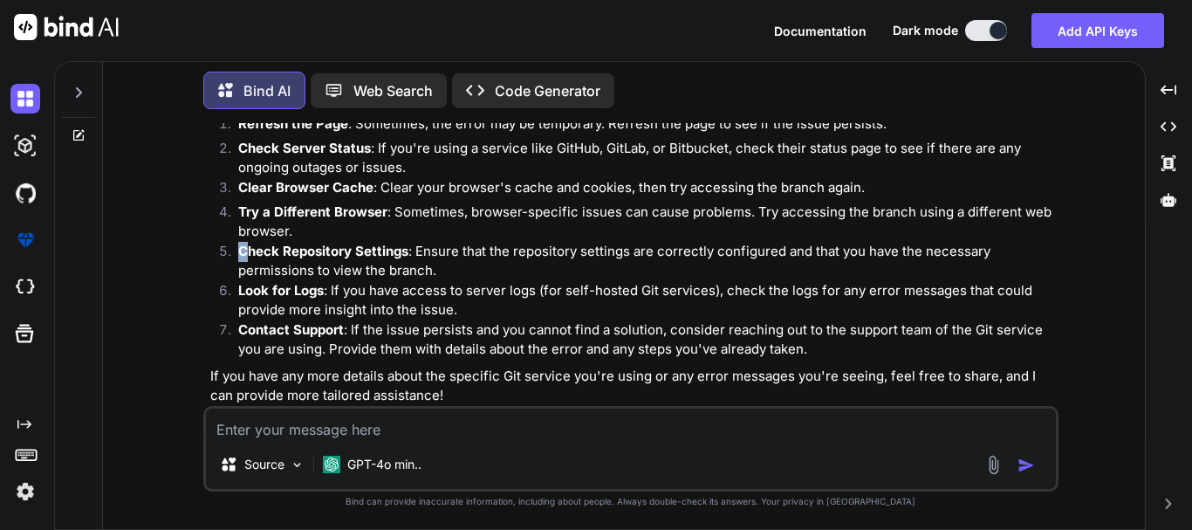
drag, startPoint x: 246, startPoint y: 250, endPoint x: 346, endPoint y: 238, distance: 101.0
click at [346, 238] on ol "Refresh the Page : Sometimes, the error may be temporary. Refresh the page to s…" at bounding box center [632, 236] width 845 height 245
click at [418, 270] on p "Check Repository Settings : Ensure that the repository settings are correctly c…" at bounding box center [646, 261] width 817 height 39
drag, startPoint x: 244, startPoint y: 294, endPoint x: 319, endPoint y: 289, distance: 75.2
click at [319, 289] on strong "Look for Logs" at bounding box center [281, 290] width 86 height 17
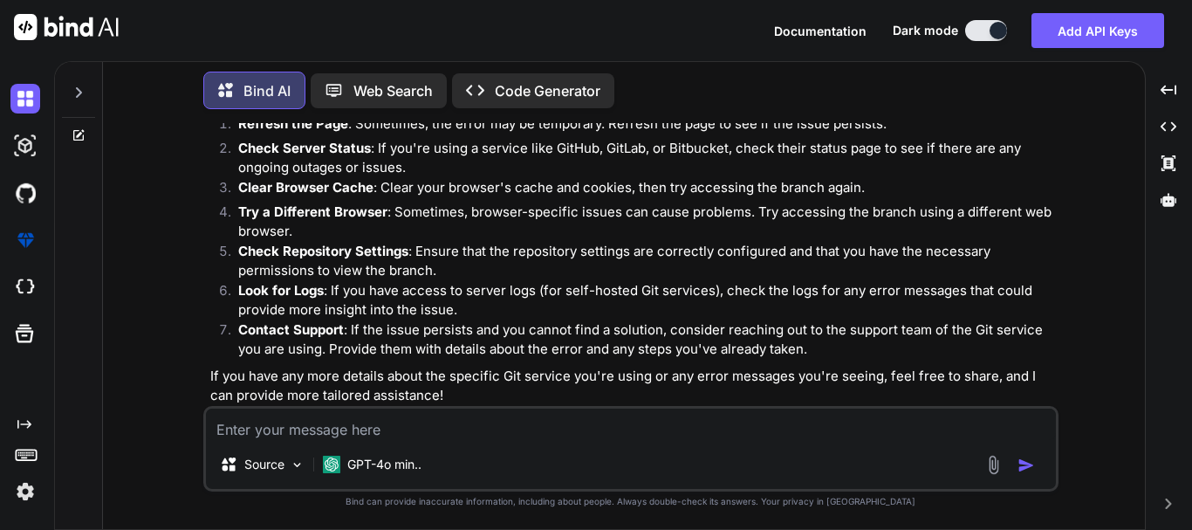
click at [331, 290] on p "Look for Logs : If you have access to server logs (for self-hosted Git services…" at bounding box center [646, 300] width 817 height 39
drag, startPoint x: 250, startPoint y: 333, endPoint x: 360, endPoint y: 318, distance: 111.1
click at [360, 318] on ol "Refresh the Page : Sometimes, the error may be temporary. Refresh the page to s…" at bounding box center [632, 236] width 845 height 245
click at [360, 318] on p "Look for Logs : If you have access to server logs (for self-hosted Git services…" at bounding box center [646, 300] width 817 height 39
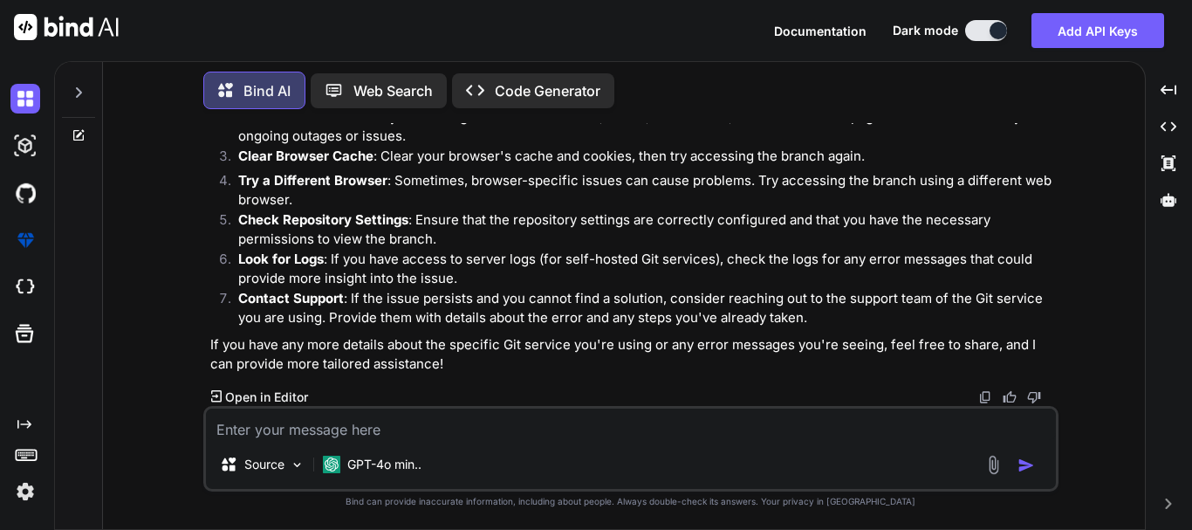
click at [579, 328] on div "A 500 Internal Server Error typically indicates that there is a problem on the …" at bounding box center [632, 207] width 845 height 334
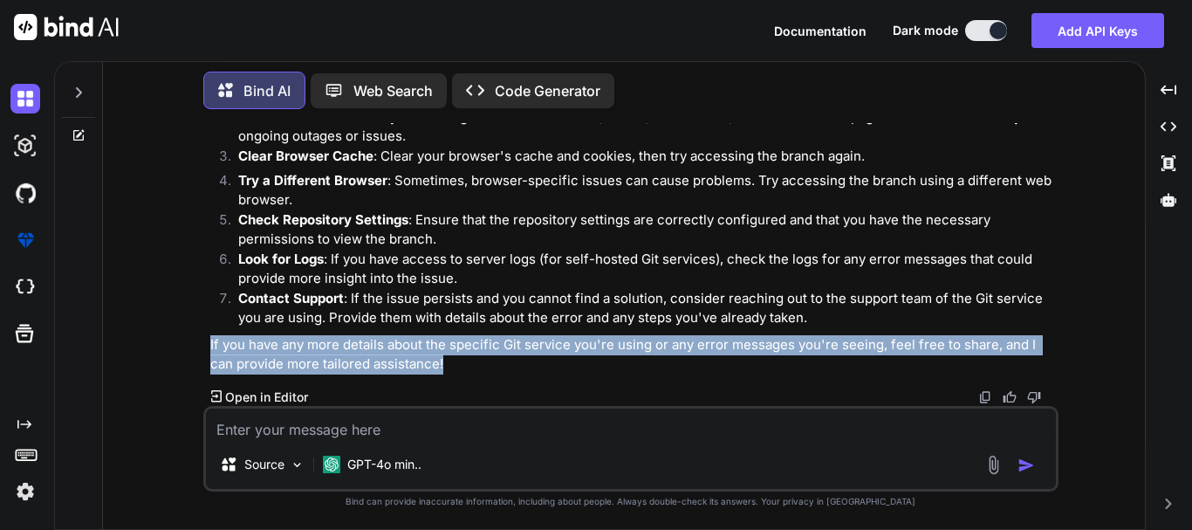
drag, startPoint x: 210, startPoint y: 343, endPoint x: 466, endPoint y: 359, distance: 256.2
click at [466, 359] on p "If you have any more details about the specific Git service you're using or any…" at bounding box center [632, 354] width 845 height 39
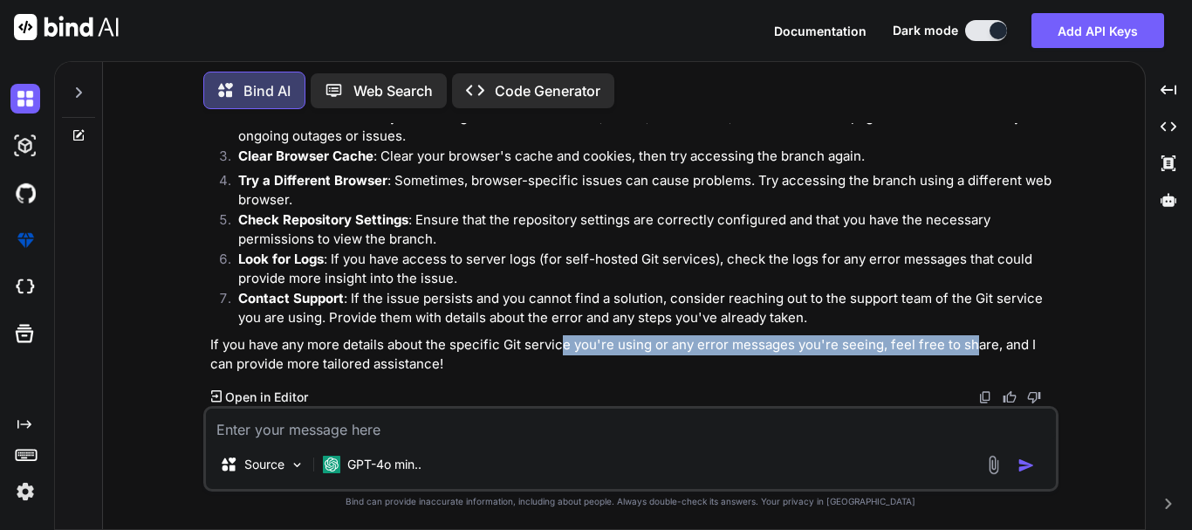
drag, startPoint x: 562, startPoint y: 349, endPoint x: 971, endPoint y: 347, distance: 409.3
click at [971, 347] on p "If you have any more details about the specific Git service you're using or any…" at bounding box center [632, 354] width 845 height 39
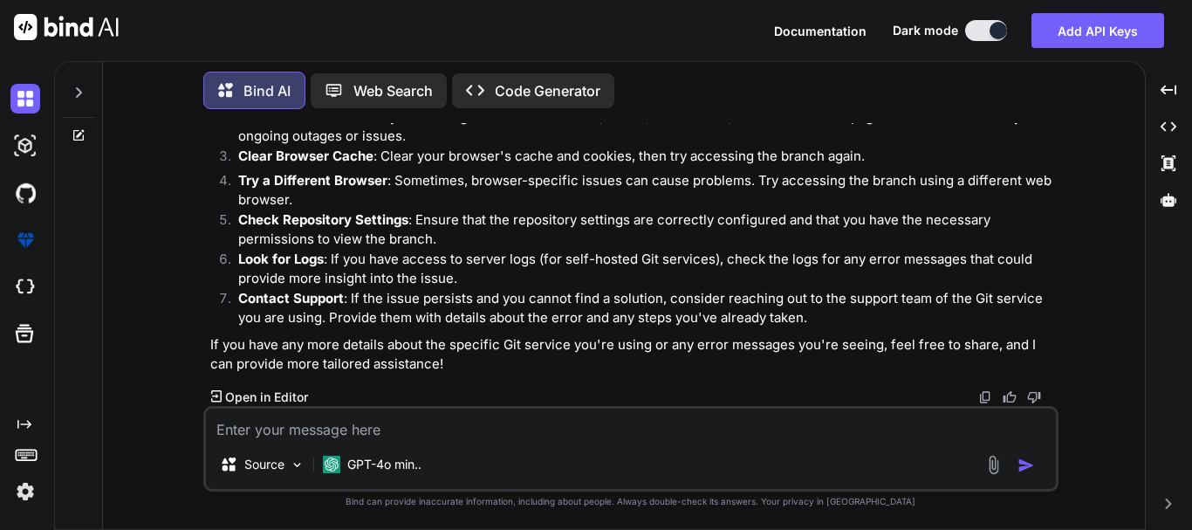
click at [794, 347] on p "If you have any more details about the specific Git service you're using or any…" at bounding box center [632, 354] width 845 height 39
drag, startPoint x: 368, startPoint y: 368, endPoint x: 462, endPoint y: 346, distance: 96.7
click at [431, 353] on p "If you have any more details about the specific Git service you're using or any…" at bounding box center [632, 354] width 845 height 39
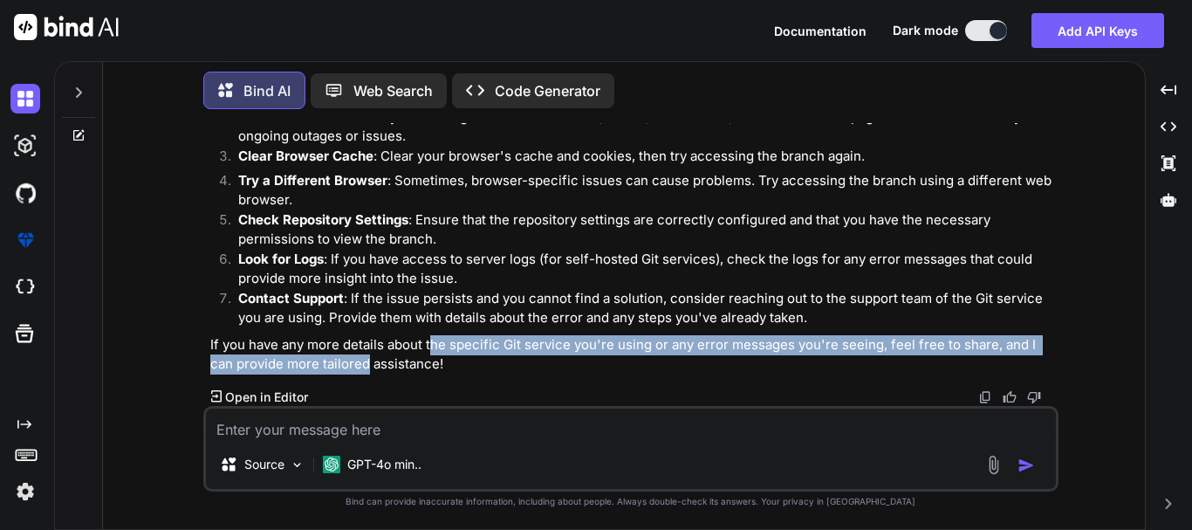
click at [462, 346] on p "If you have any more details about the specific Git service you're using or any…" at bounding box center [632, 354] width 845 height 39
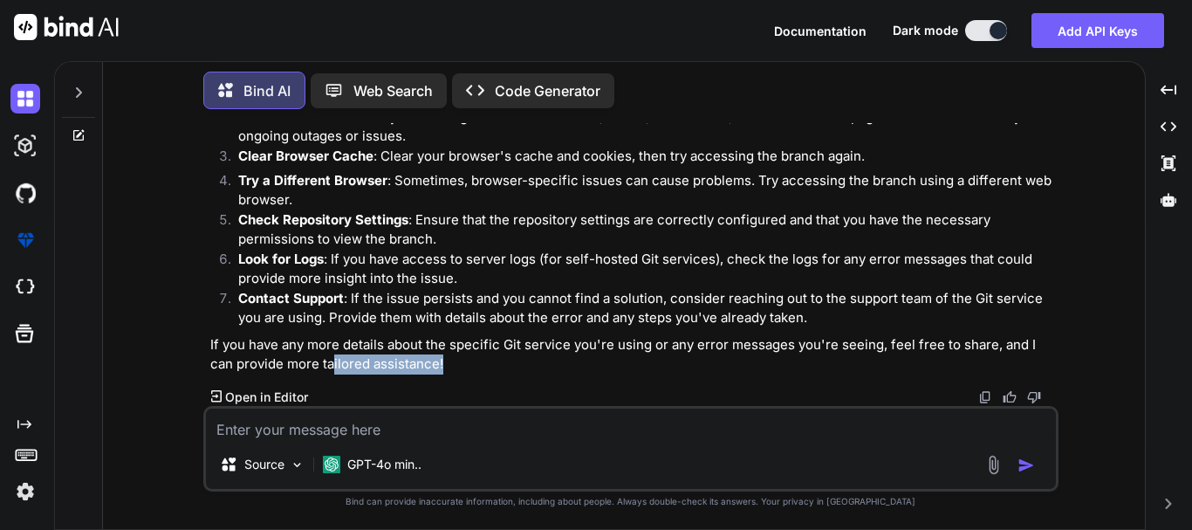
drag, startPoint x: 343, startPoint y: 361, endPoint x: 456, endPoint y: 360, distance: 113.4
click at [456, 360] on p "If you have any more details about the specific Git service you're using or any…" at bounding box center [632, 354] width 845 height 39
